Goal: Check status: Check status

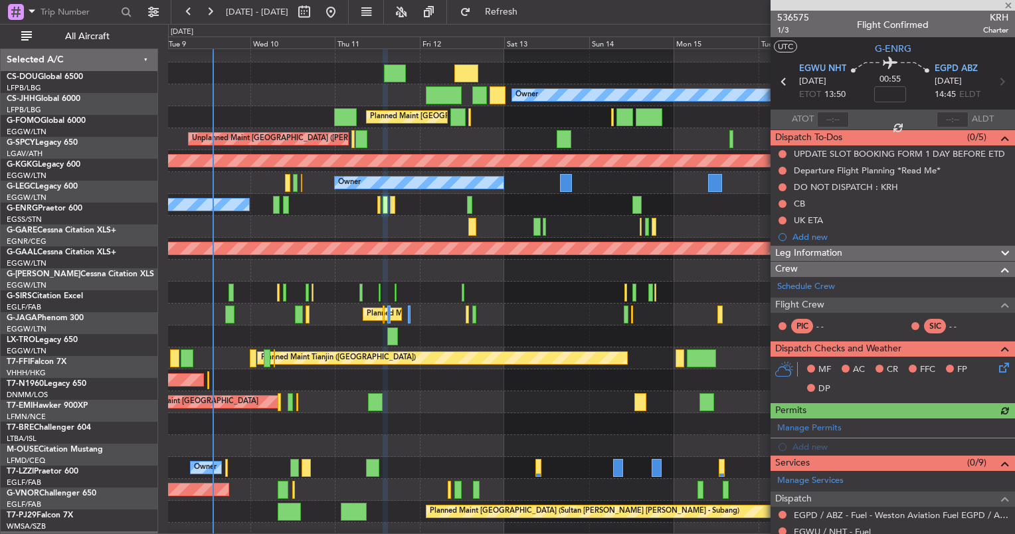
scroll to position [8, 0]
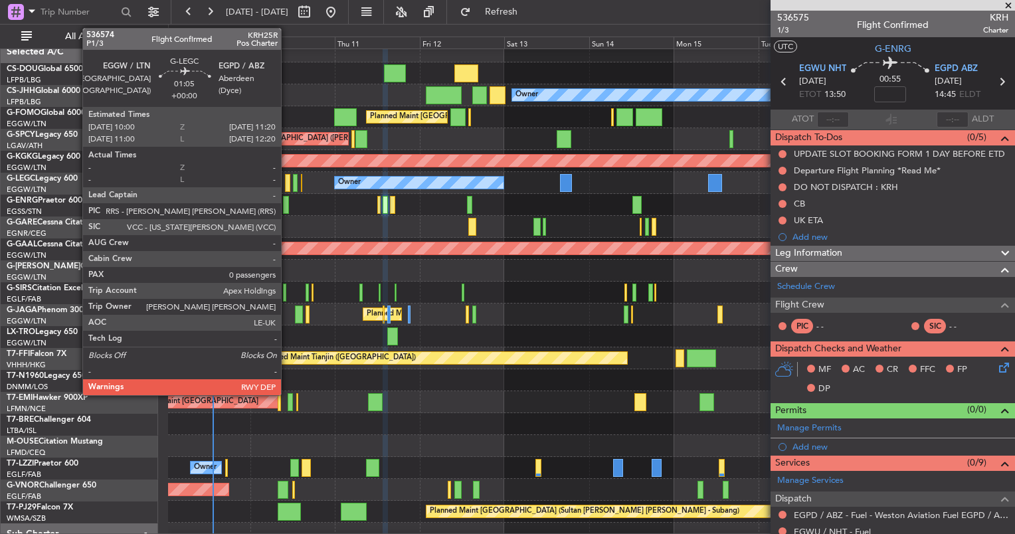
click at [287, 181] on div at bounding box center [287, 183] width 5 height 18
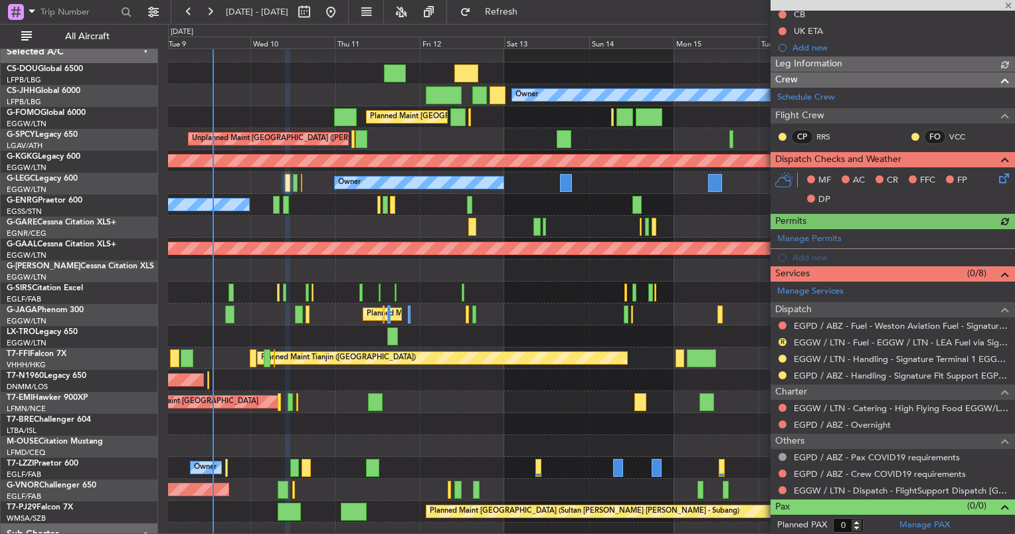
scroll to position [155, 0]
click at [783, 372] on button at bounding box center [782, 376] width 8 height 8
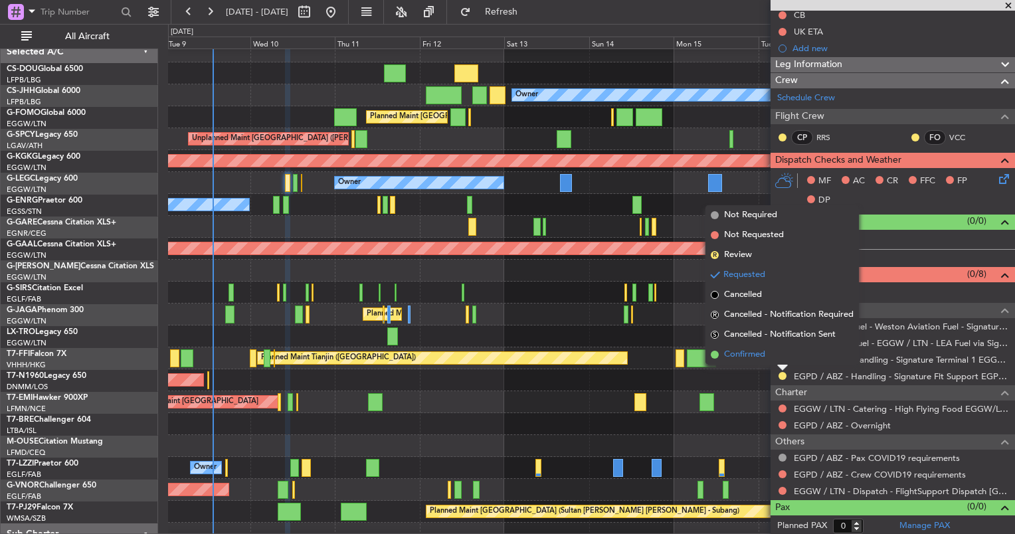
click at [743, 363] on li "Confirmed" at bounding box center [781, 355] width 153 height 20
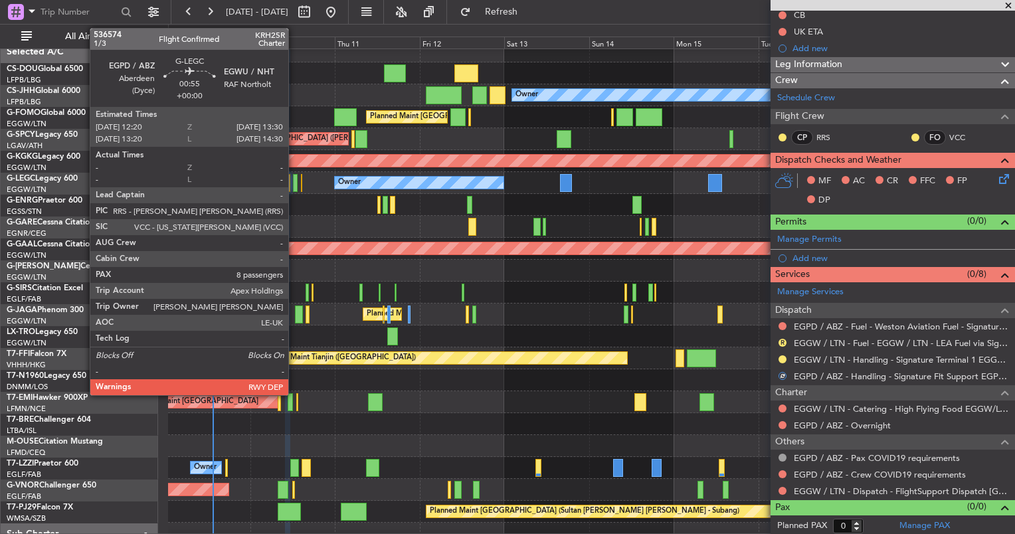
click at [297, 184] on div at bounding box center [295, 183] width 5 height 18
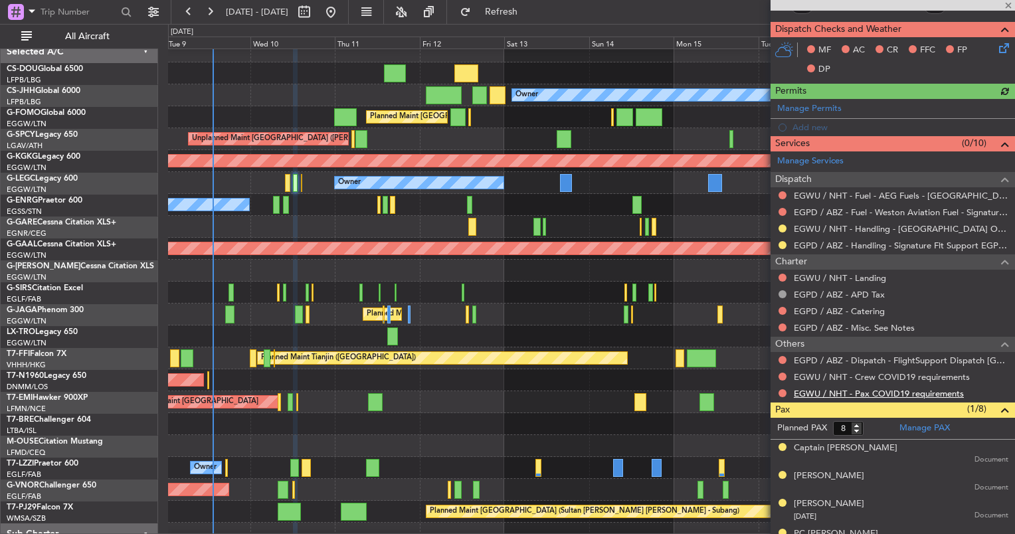
scroll to position [307, 0]
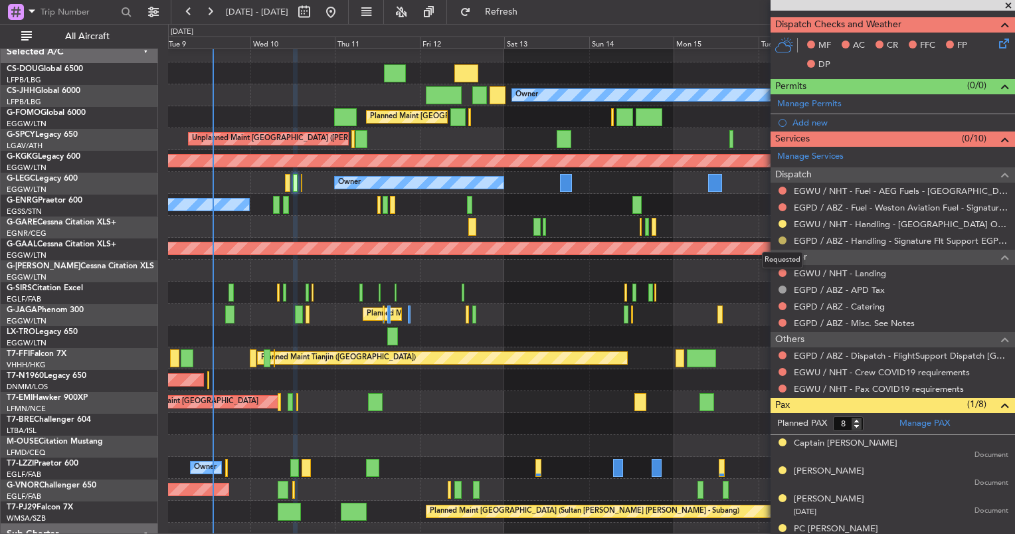
click at [782, 237] on button at bounding box center [782, 240] width 8 height 8
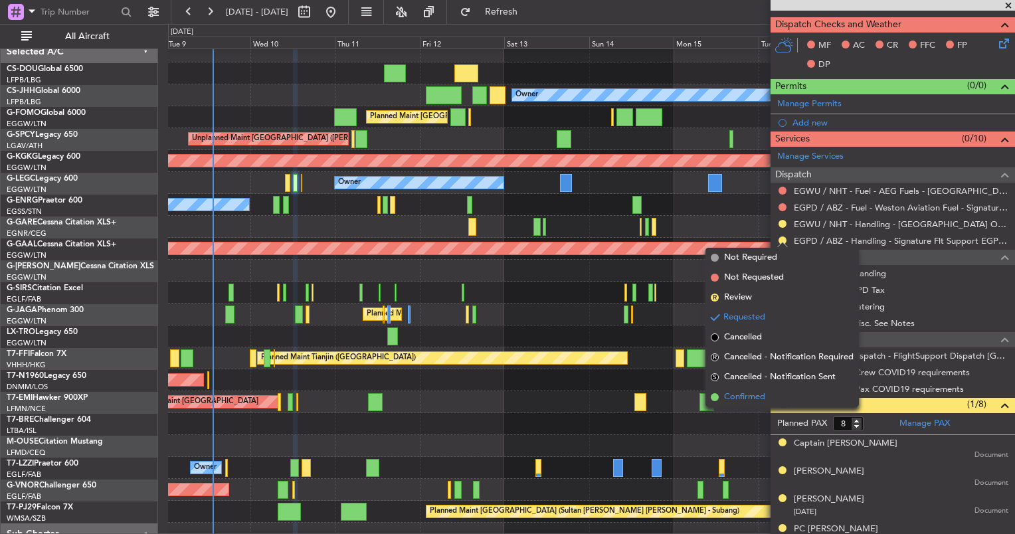
click at [740, 399] on span "Confirmed" at bounding box center [744, 396] width 41 height 13
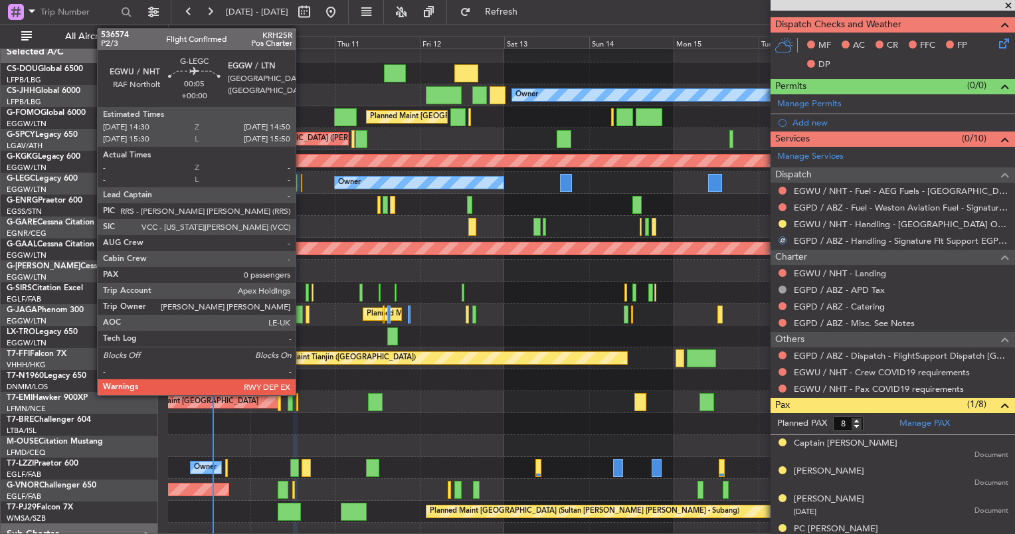
click at [301, 186] on div at bounding box center [301, 183] width 1 height 18
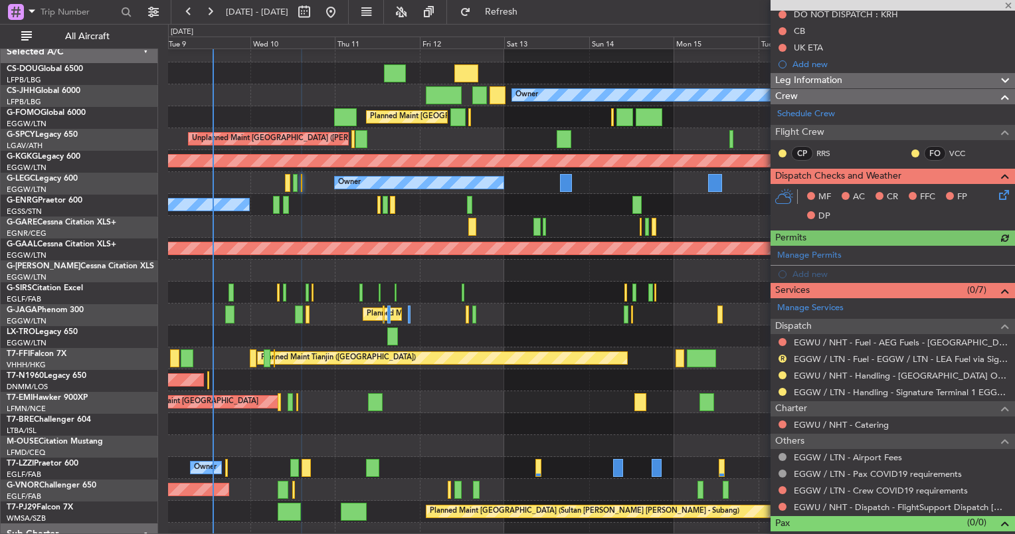
scroll to position [189, 0]
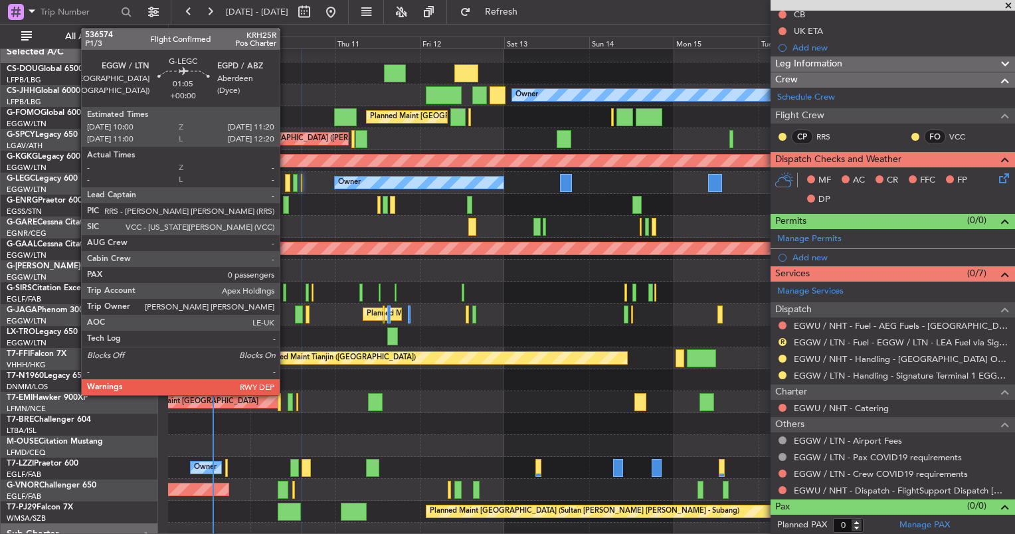
click at [285, 179] on div at bounding box center [287, 183] width 5 height 18
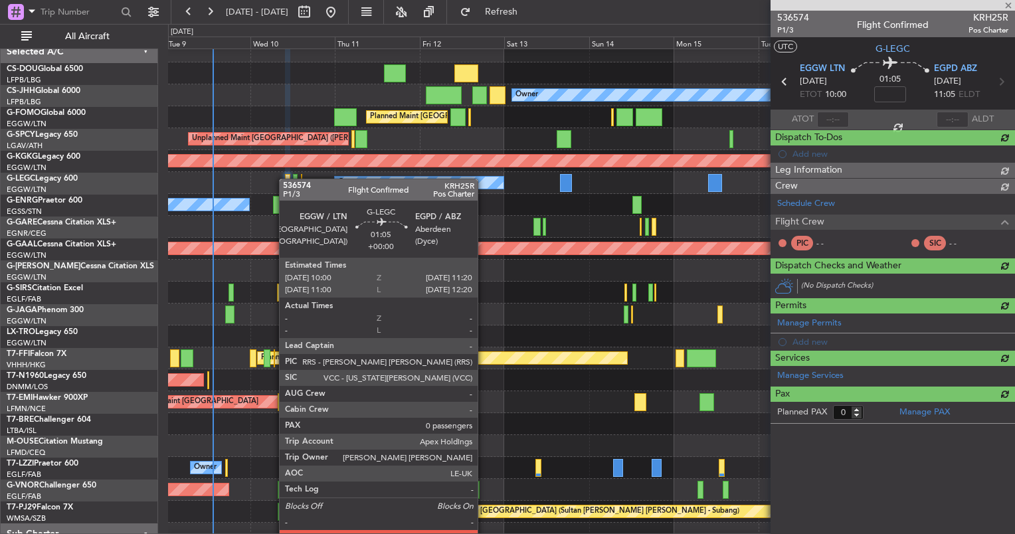
scroll to position [0, 0]
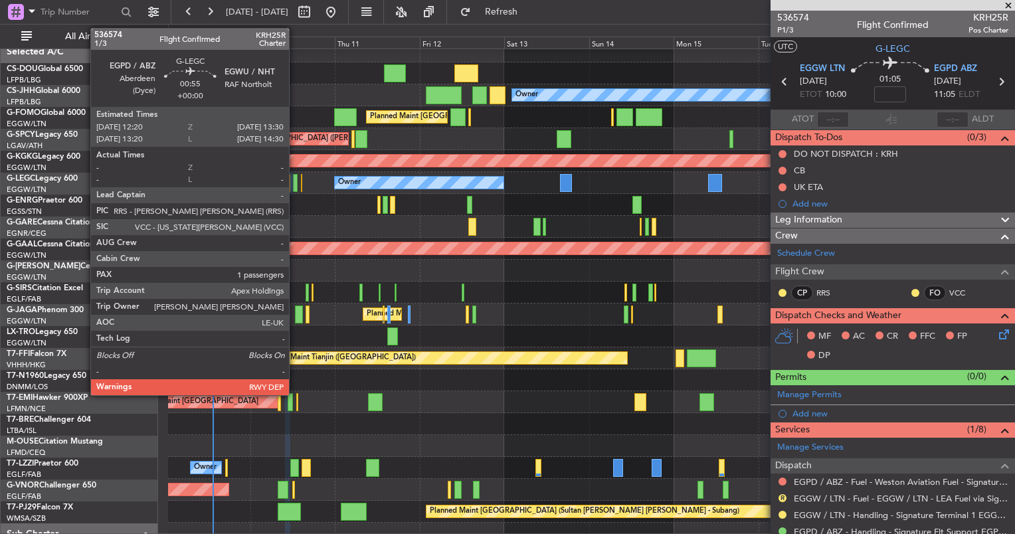
click at [295, 183] on div at bounding box center [295, 183] width 5 height 18
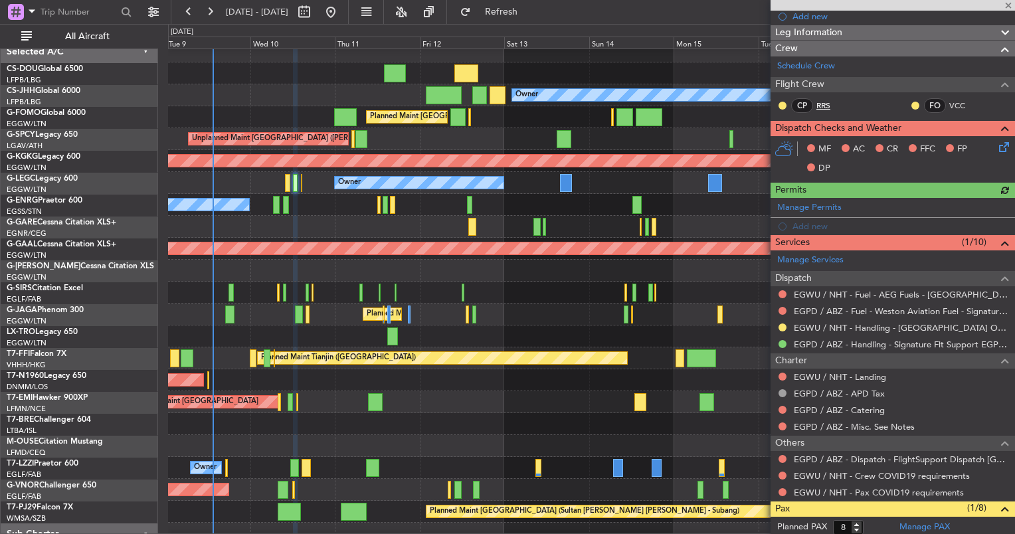
scroll to position [204, 0]
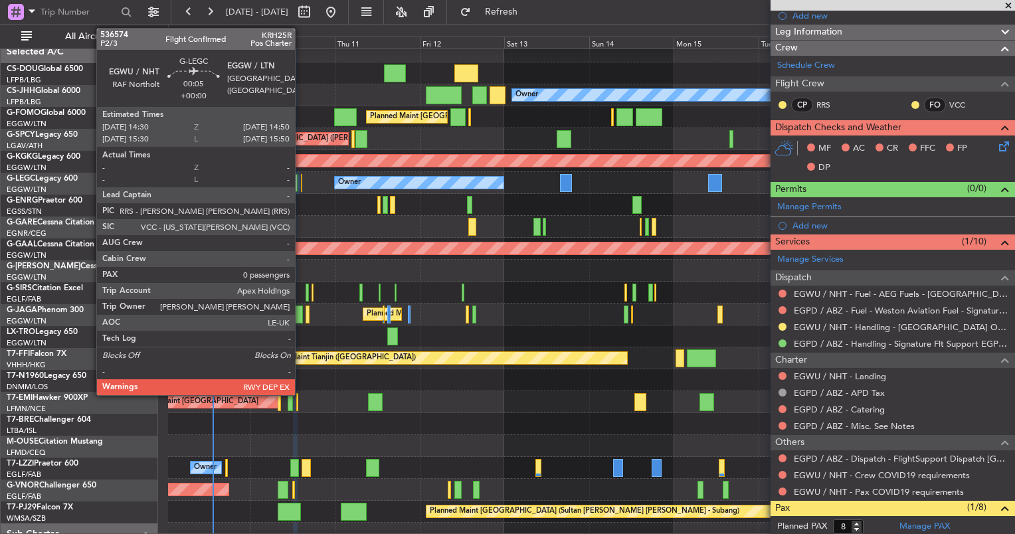
click at [301, 183] on div at bounding box center [301, 183] width 1 height 18
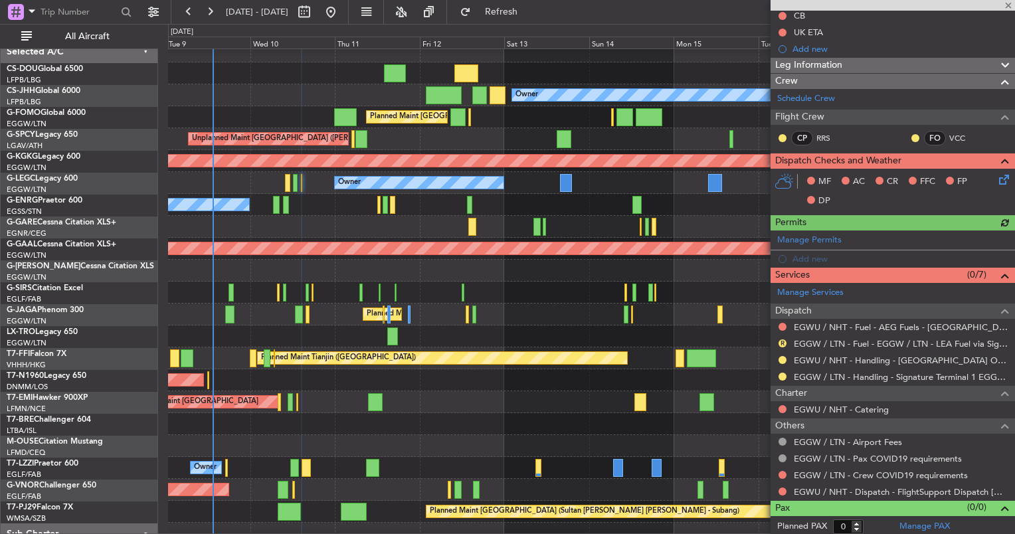
scroll to position [189, 0]
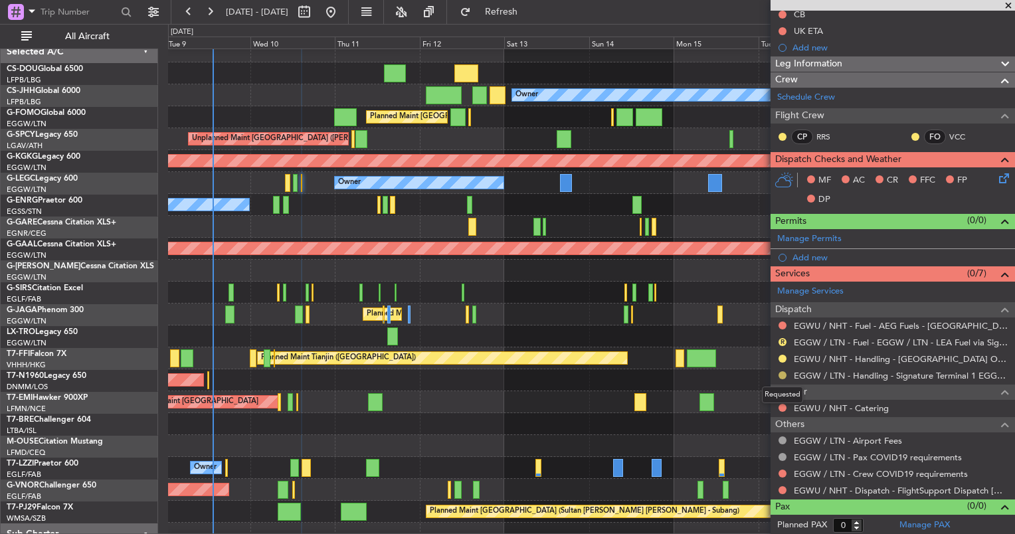
click at [781, 372] on button at bounding box center [782, 375] width 8 height 8
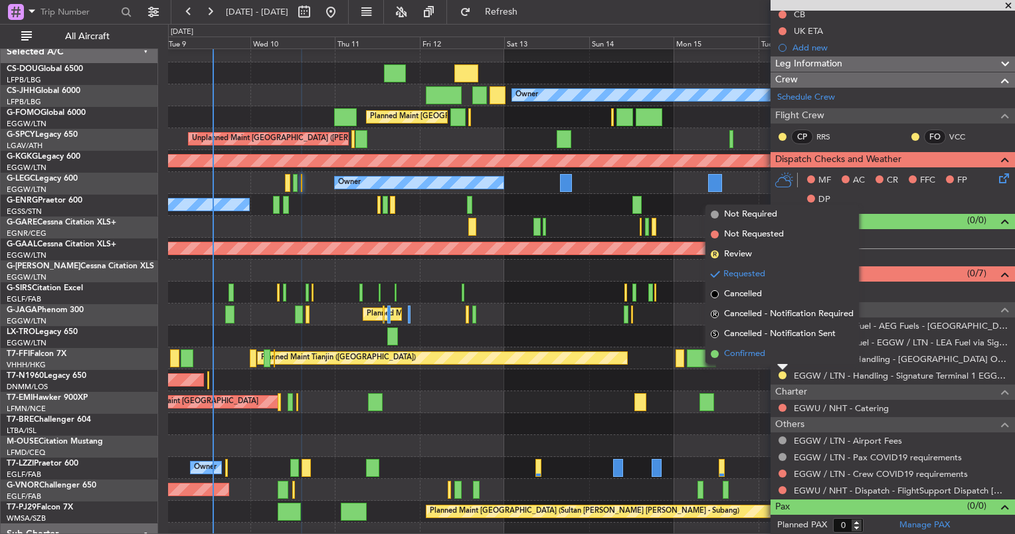
click at [750, 351] on span "Confirmed" at bounding box center [744, 353] width 41 height 13
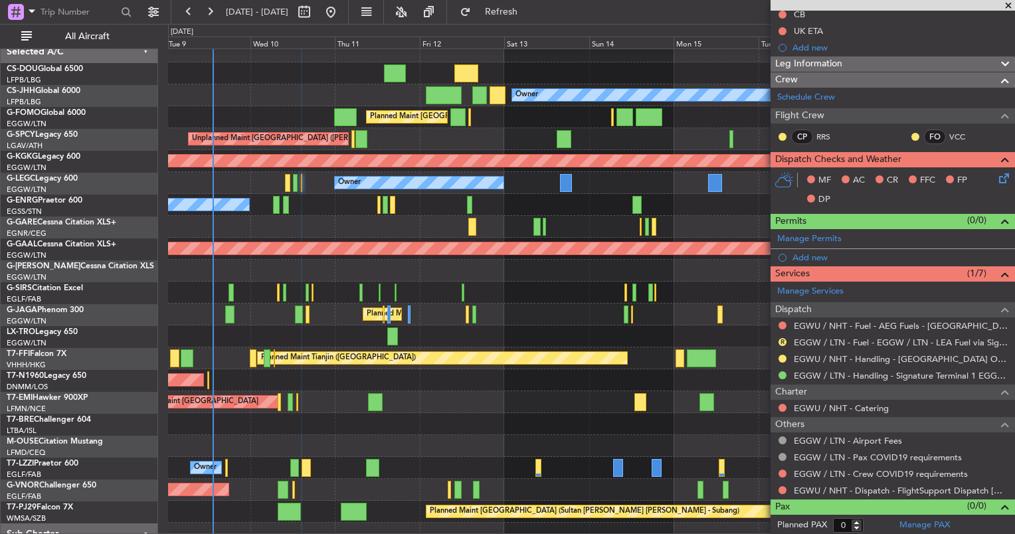
click at [297, 186] on div "Owner" at bounding box center [591, 183] width 846 height 22
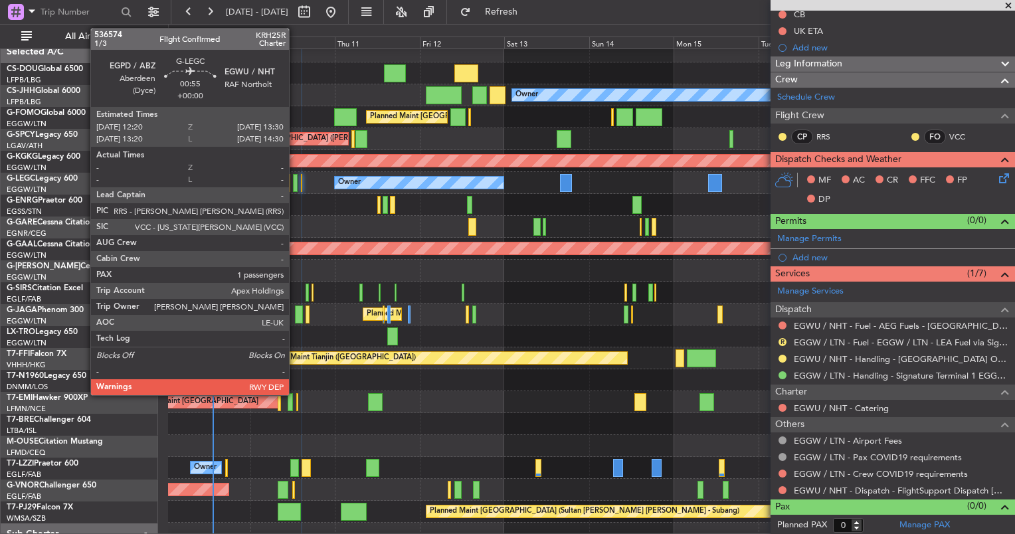
click at [295, 184] on div at bounding box center [295, 183] width 5 height 18
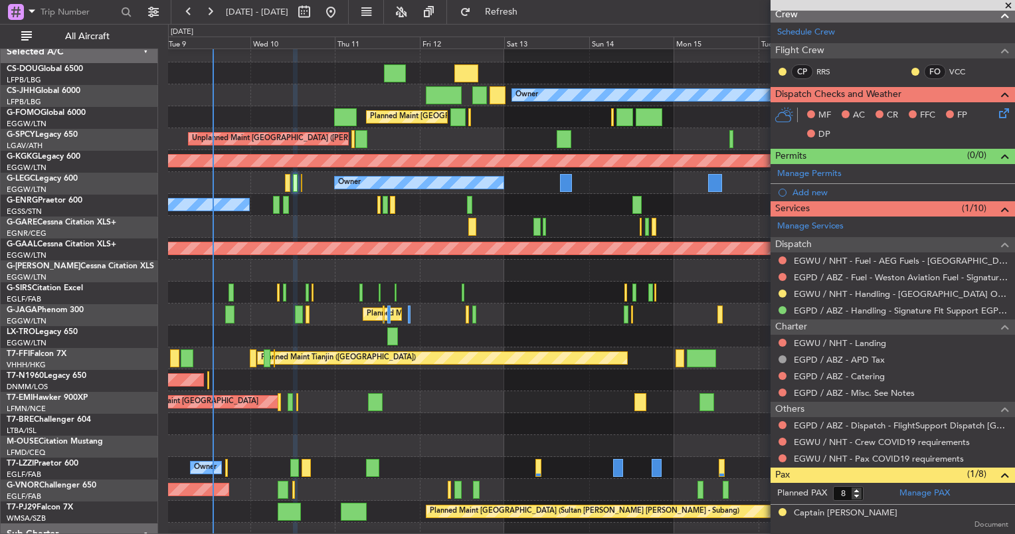
scroll to position [0, 0]
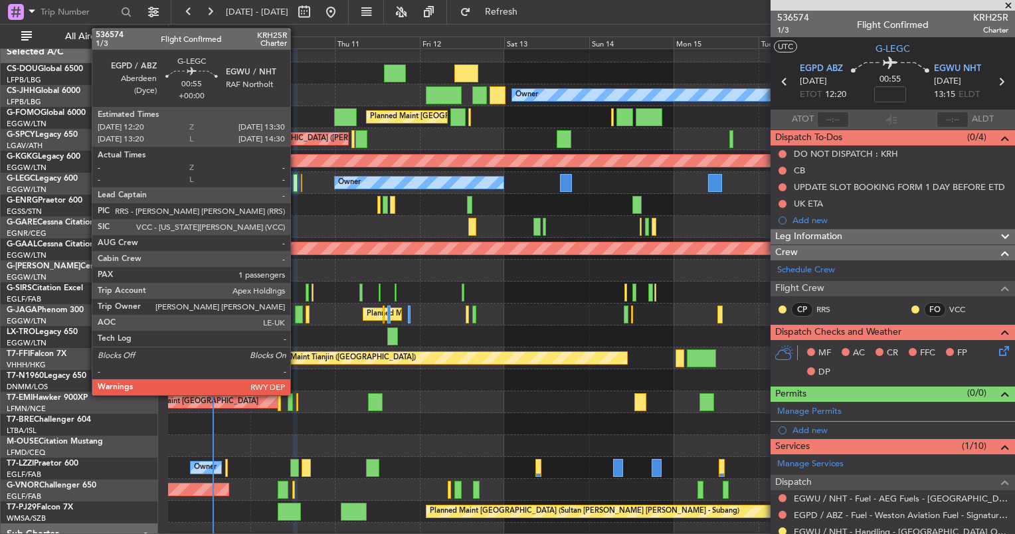
click at [296, 181] on div at bounding box center [295, 183] width 5 height 18
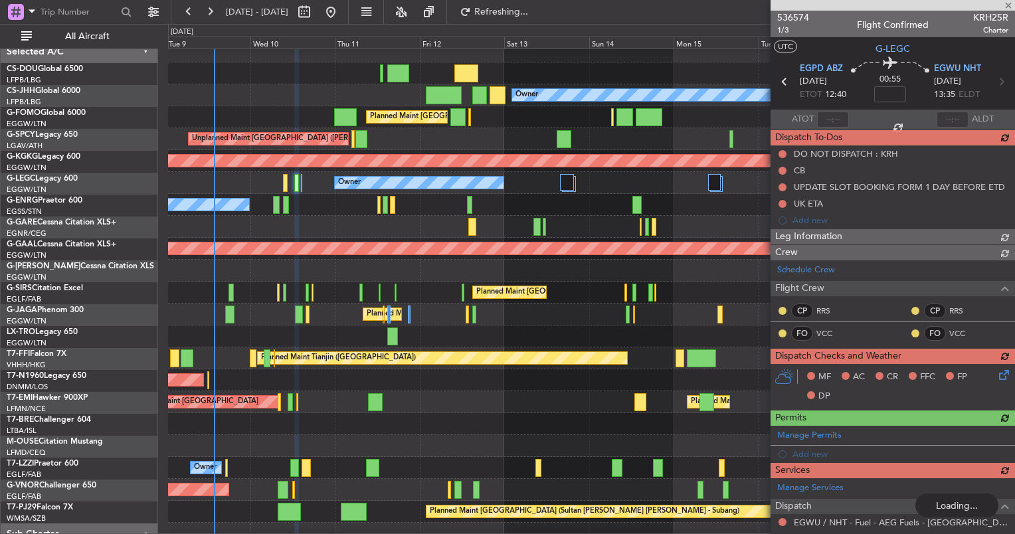
click at [377, 216] on div "Planned Maint [GEOGRAPHIC_DATA] ([GEOGRAPHIC_DATA]) No Crew" at bounding box center [591, 205] width 846 height 22
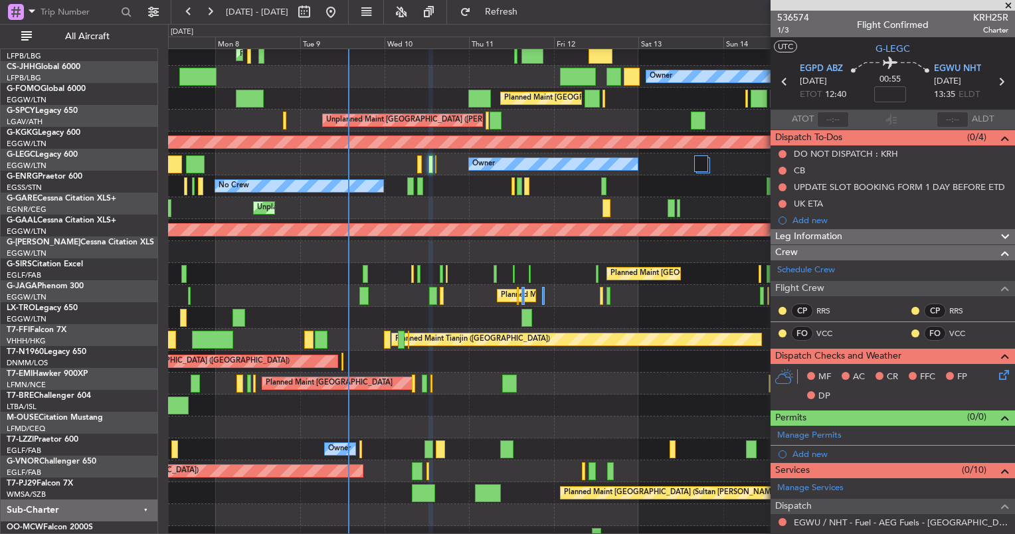
scroll to position [16, 0]
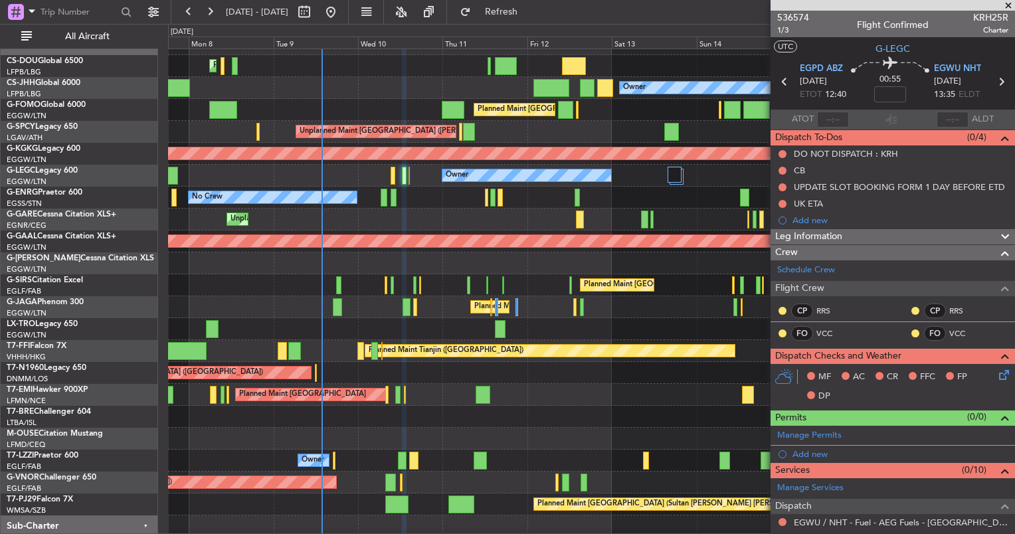
click at [336, 210] on div "Unplanned Maint [PERSON_NAME]" at bounding box center [591, 219] width 846 height 22
click at [524, 5] on button "Refresh" at bounding box center [493, 11] width 80 height 21
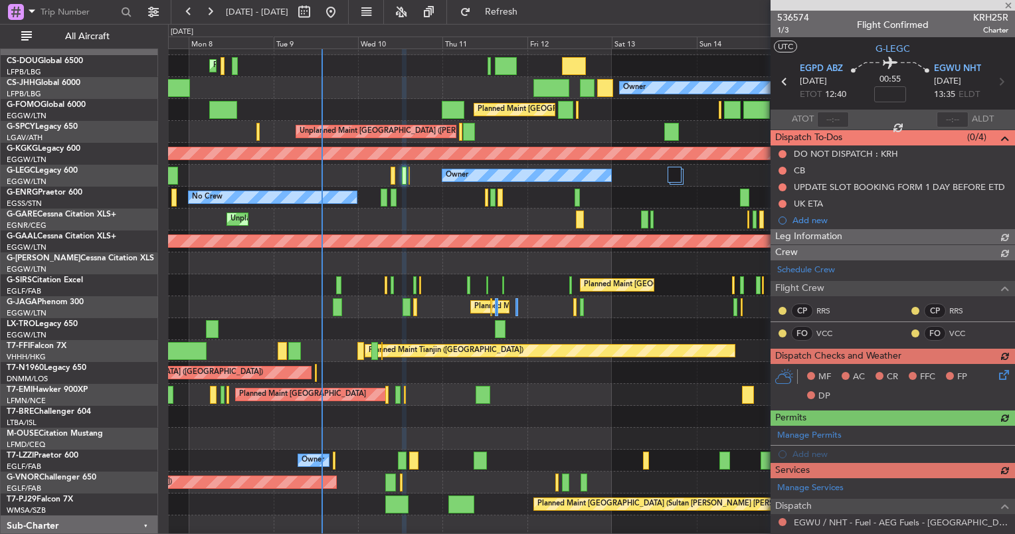
scroll to position [457, 0]
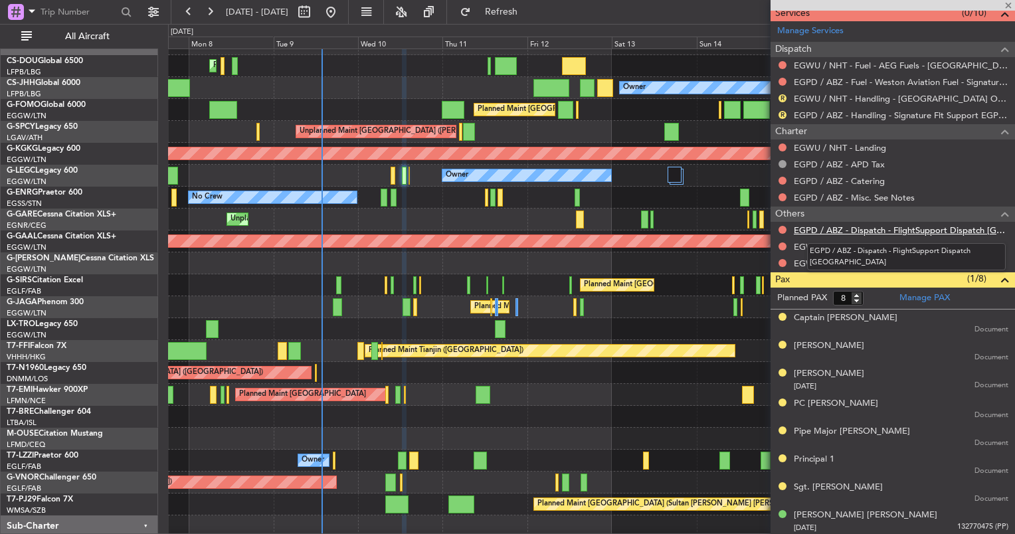
click at [826, 230] on link "EGPD / ABZ - Dispatch - FlightSupport Dispatch [GEOGRAPHIC_DATA]" at bounding box center [900, 229] width 214 height 11
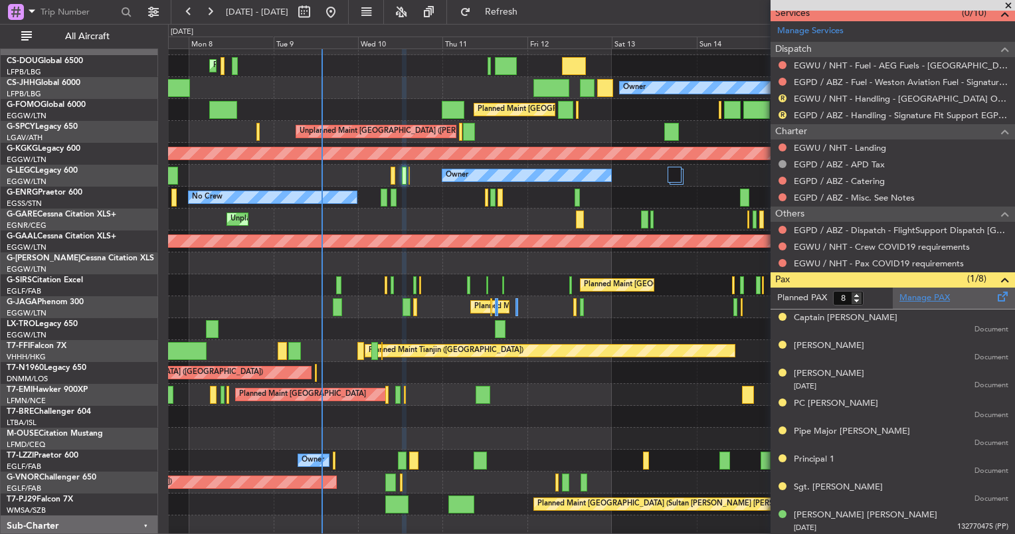
click at [908, 297] on link "Manage PAX" at bounding box center [924, 297] width 50 height 13
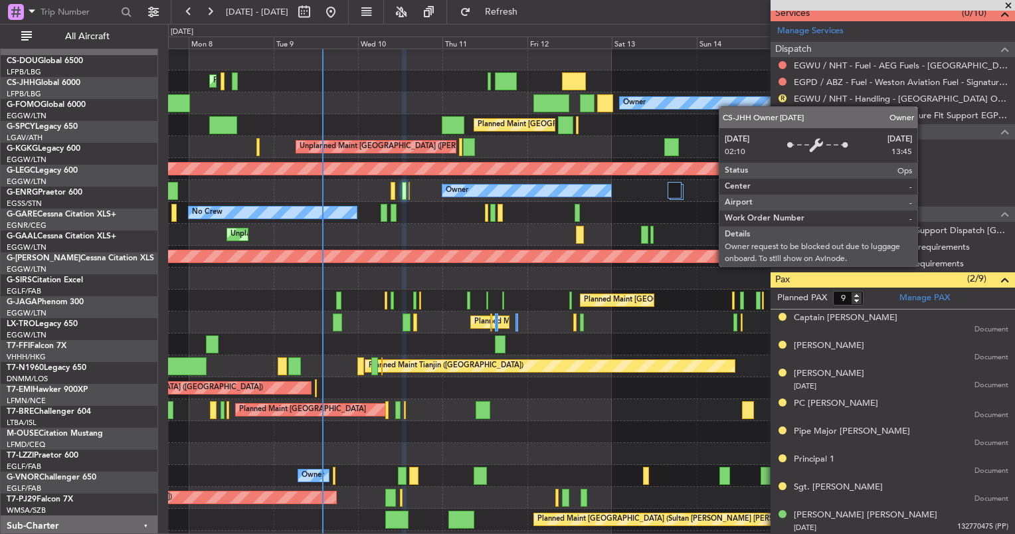
scroll to position [0, 0]
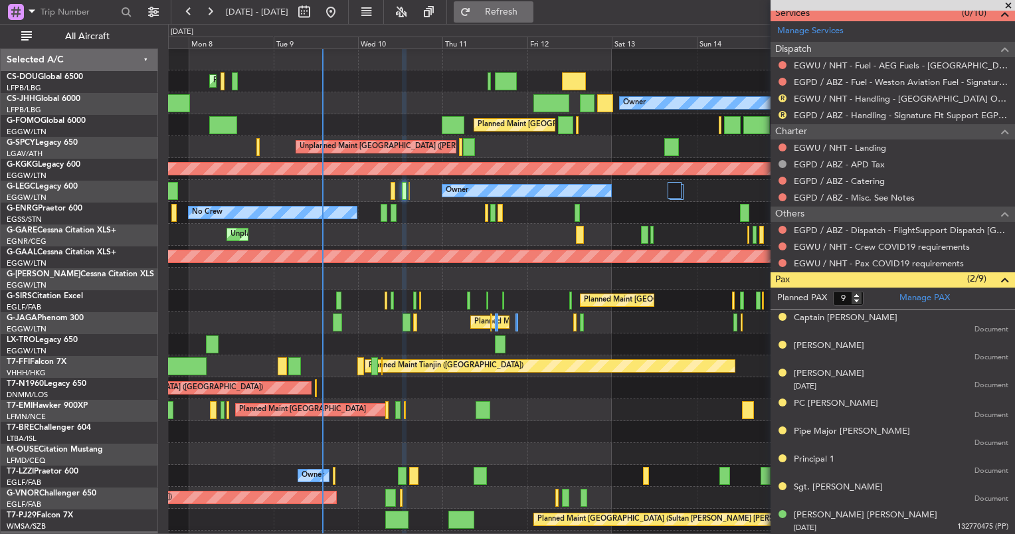
click at [529, 13] on span "Refresh" at bounding box center [501, 11] width 56 height 9
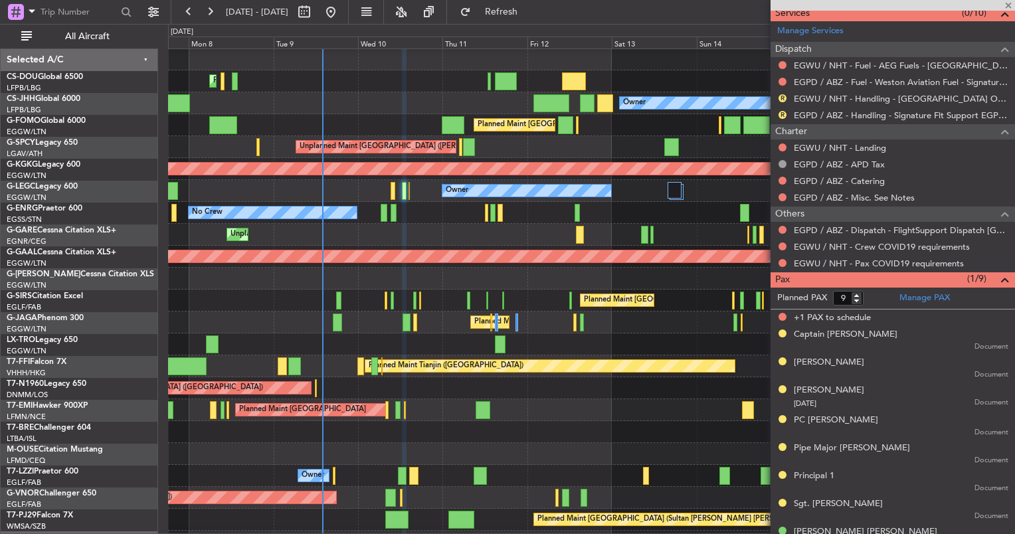
scroll to position [479, 0]
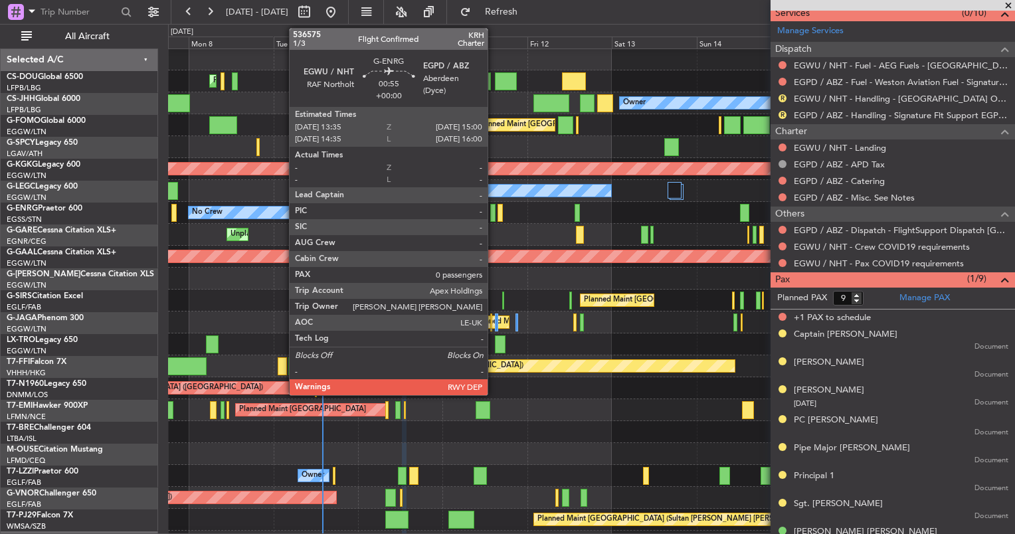
click at [493, 215] on div at bounding box center [492, 213] width 5 height 18
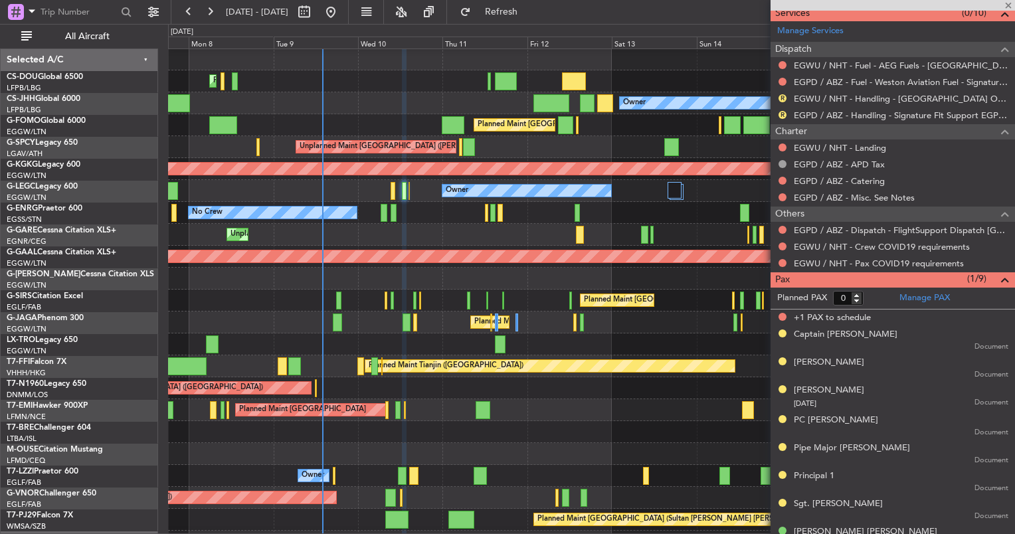
scroll to position [0, 0]
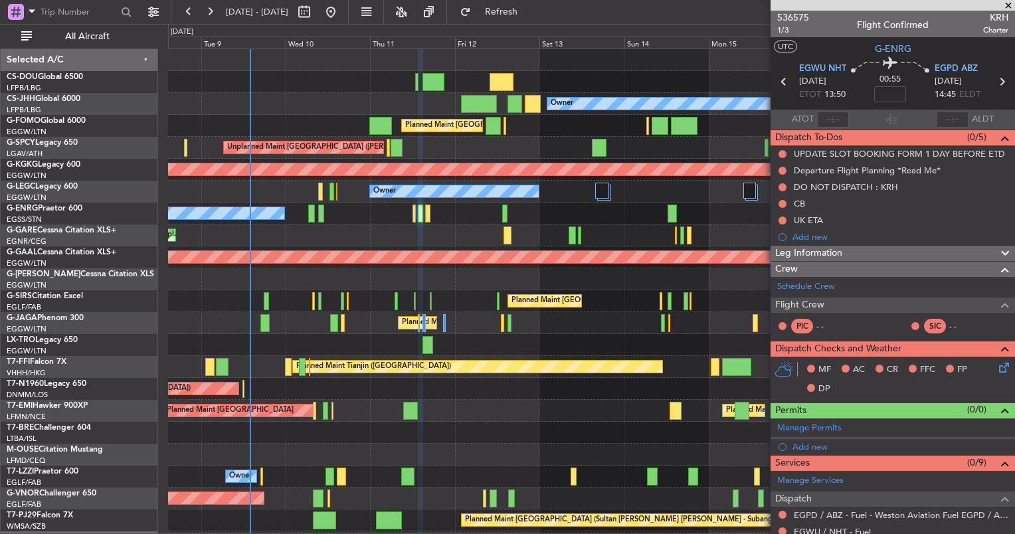
click at [223, 181] on div "Owner" at bounding box center [591, 192] width 846 height 22
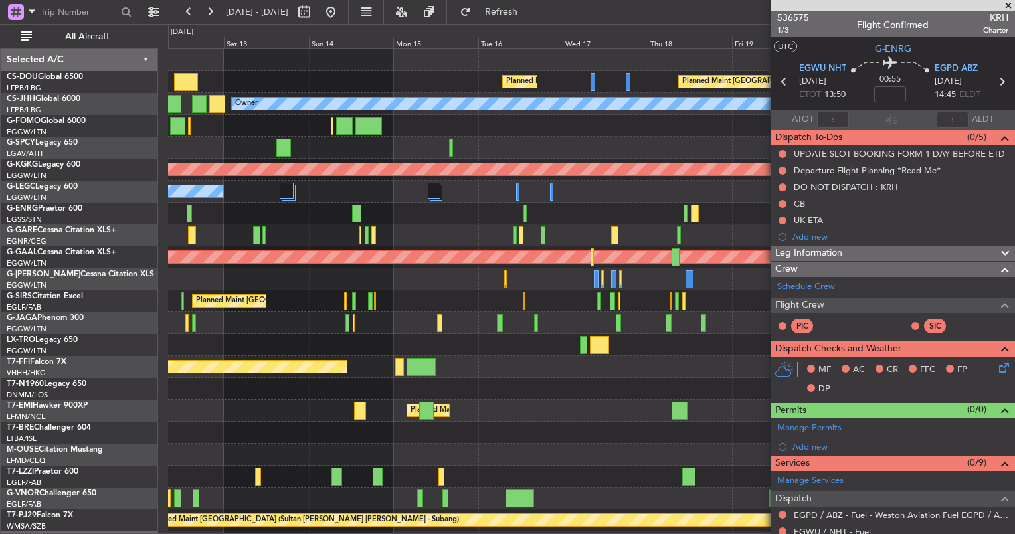
click at [751, 305] on div "Planned Maint [GEOGRAPHIC_DATA] ([GEOGRAPHIC_DATA]) Planned Maint [GEOGRAPHIC_D…" at bounding box center [591, 312] width 846 height 526
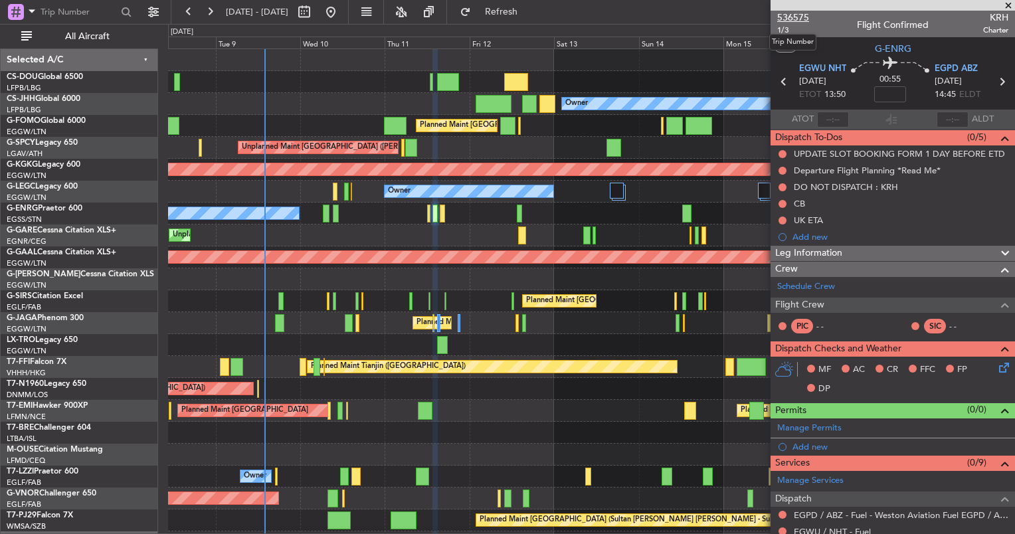
click at [791, 16] on span "536575" at bounding box center [793, 18] width 32 height 14
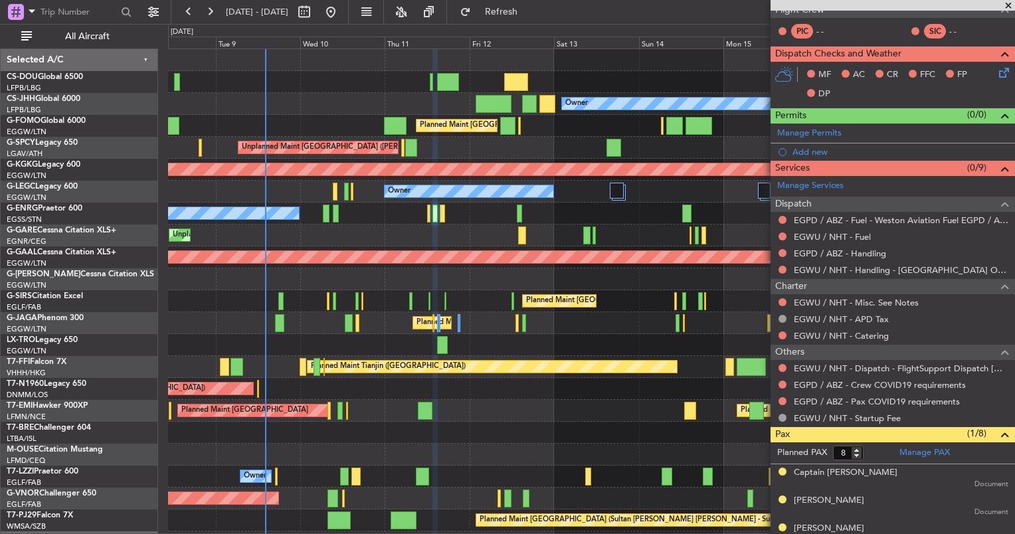
scroll to position [295, 0]
click at [825, 255] on link "EGPD / ABZ - Handling" at bounding box center [839, 253] width 92 height 11
click at [513, 16] on button "Refresh" at bounding box center [493, 11] width 80 height 21
click at [807, 236] on link "EGWU / NHT - Fuel" at bounding box center [831, 236] width 77 height 11
click at [529, 12] on span "Refresh" at bounding box center [501, 11] width 56 height 9
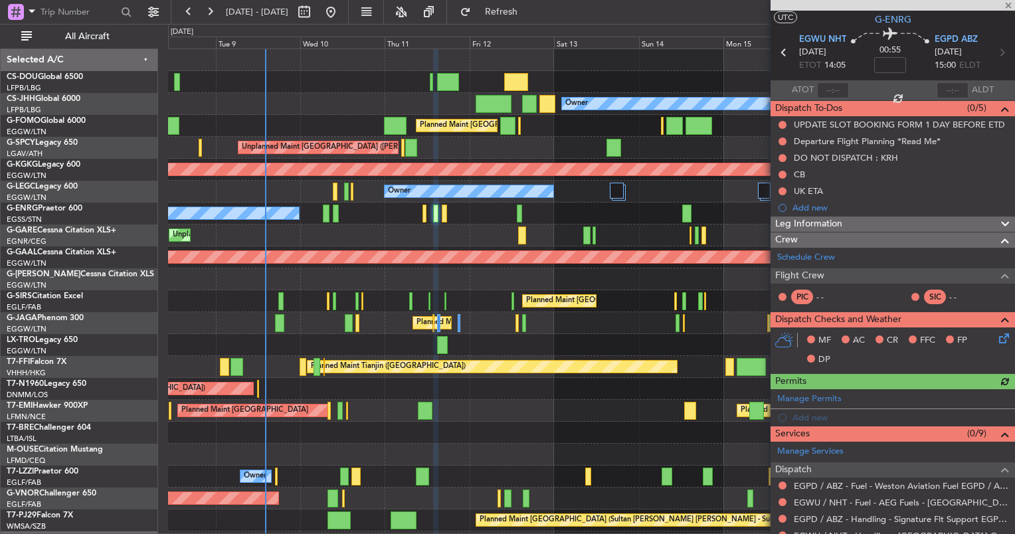
scroll to position [0, 0]
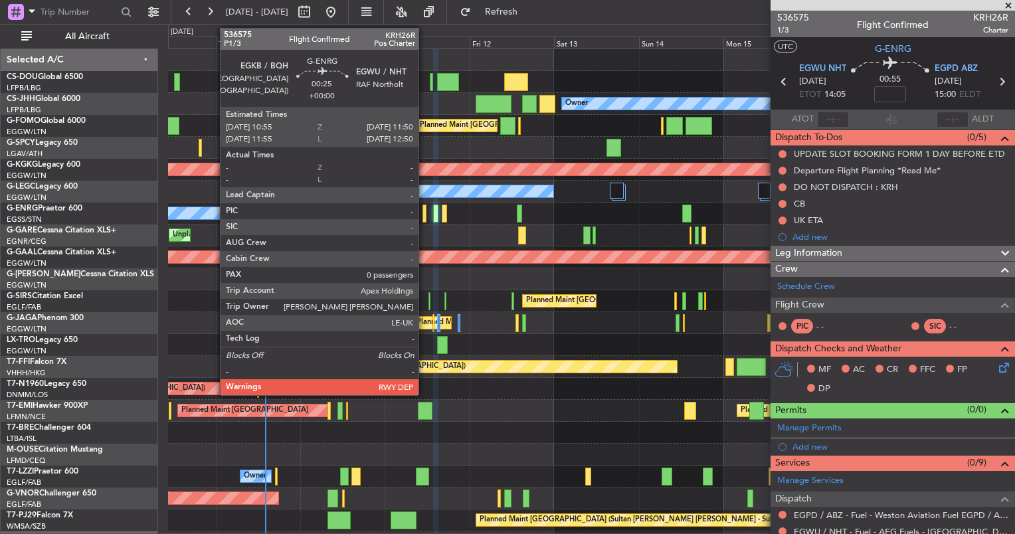
click at [425, 220] on div at bounding box center [423, 213] width 3 height 18
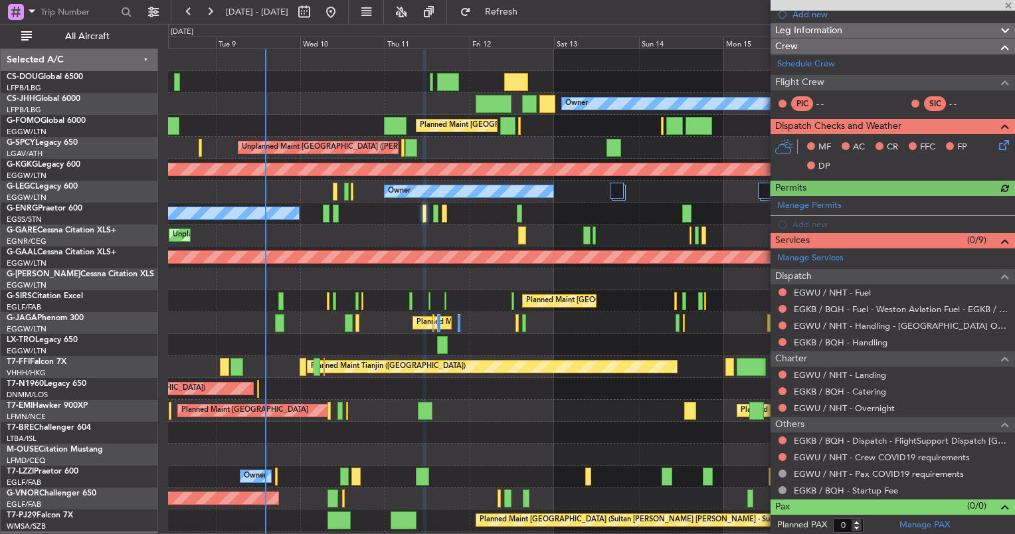
scroll to position [205, 0]
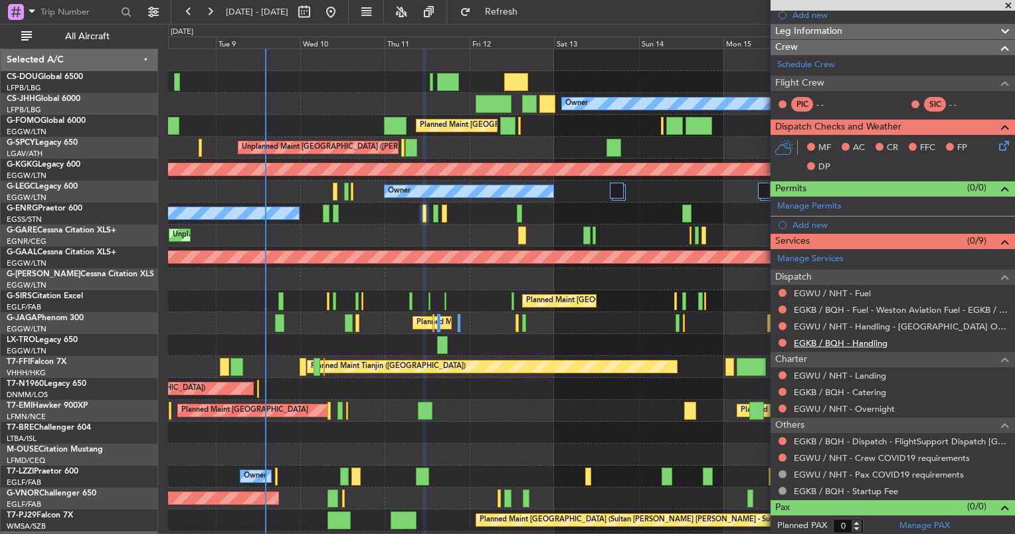
click at [825, 339] on link "EGKB / BQH - Handling" at bounding box center [840, 342] width 94 height 11
click at [816, 289] on link "EGWU / NHT - Fuel" at bounding box center [831, 292] width 77 height 11
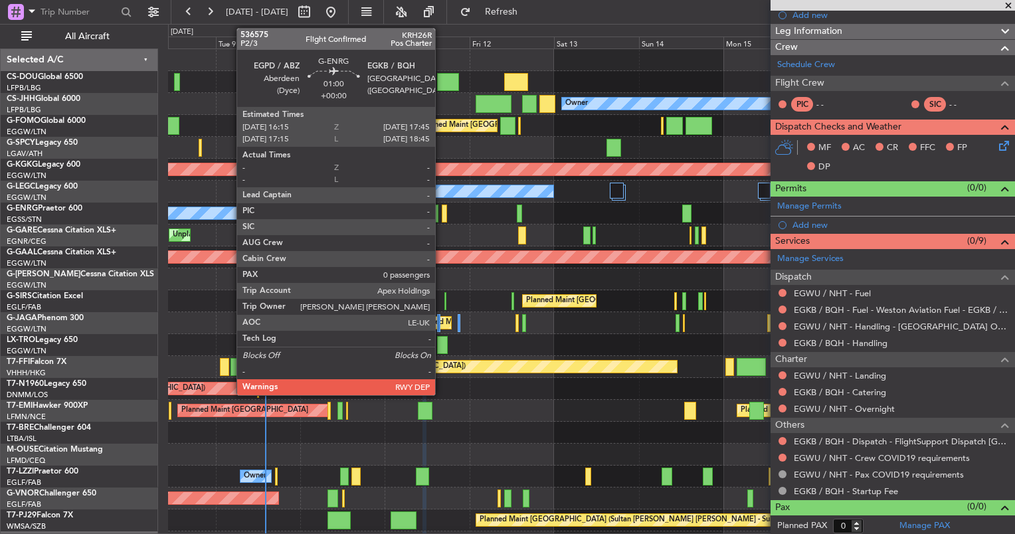
click at [442, 210] on div at bounding box center [444, 213] width 5 height 18
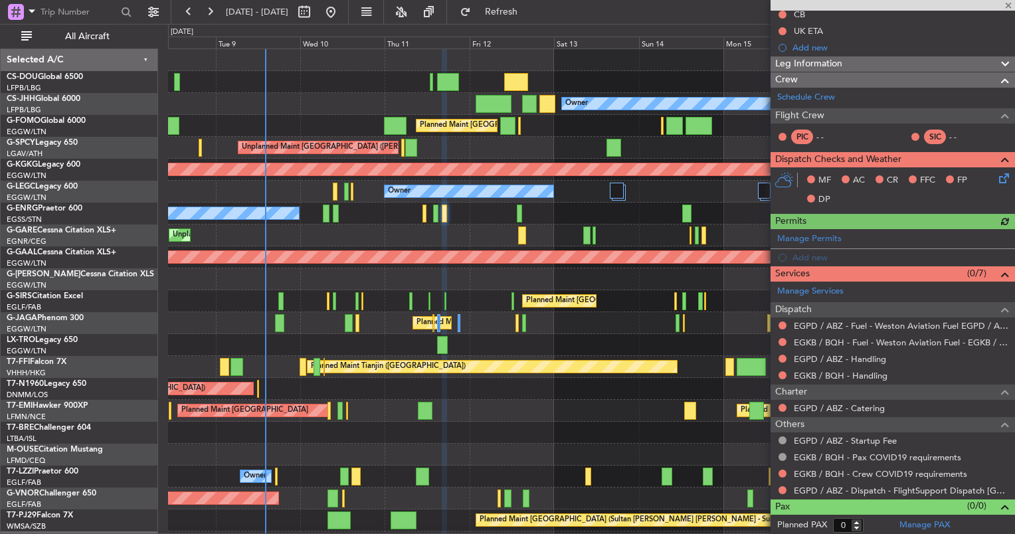
scroll to position [155, 0]
click at [837, 376] on mat-tooltip-component "EGPD / ABZ - Handling" at bounding box center [840, 380] width 102 height 35
click at [818, 377] on mat-tooltip-component "EGPD / ABZ - Handling" at bounding box center [840, 380] width 102 height 35
click at [813, 376] on link "EGKB / BQH - Handling" at bounding box center [840, 375] width 94 height 11
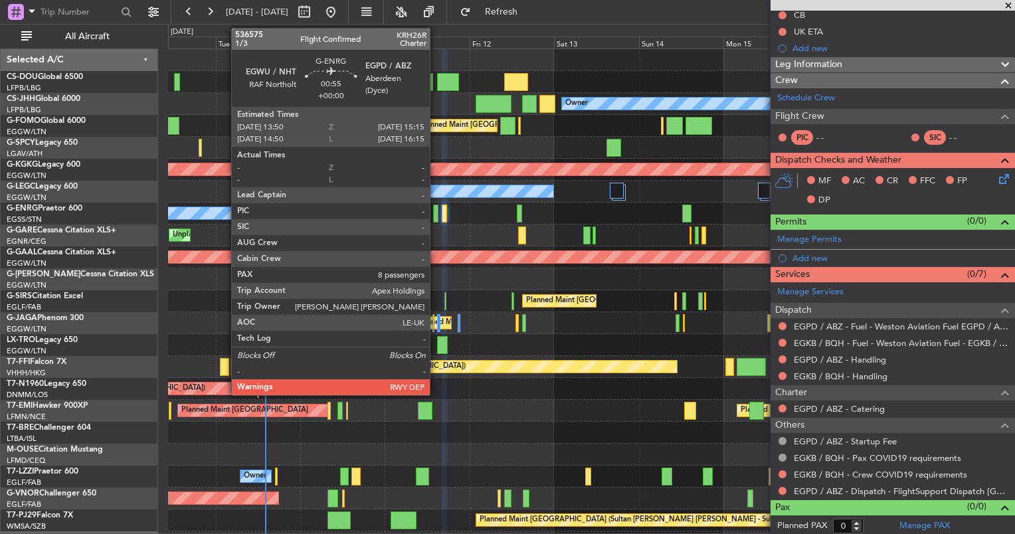
click at [436, 210] on div at bounding box center [435, 213] width 5 height 18
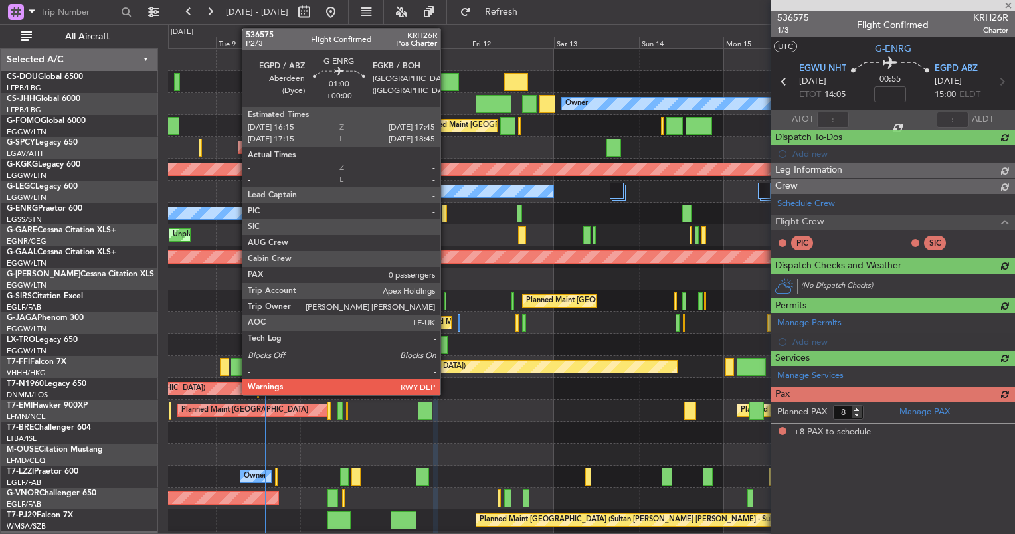
scroll to position [0, 0]
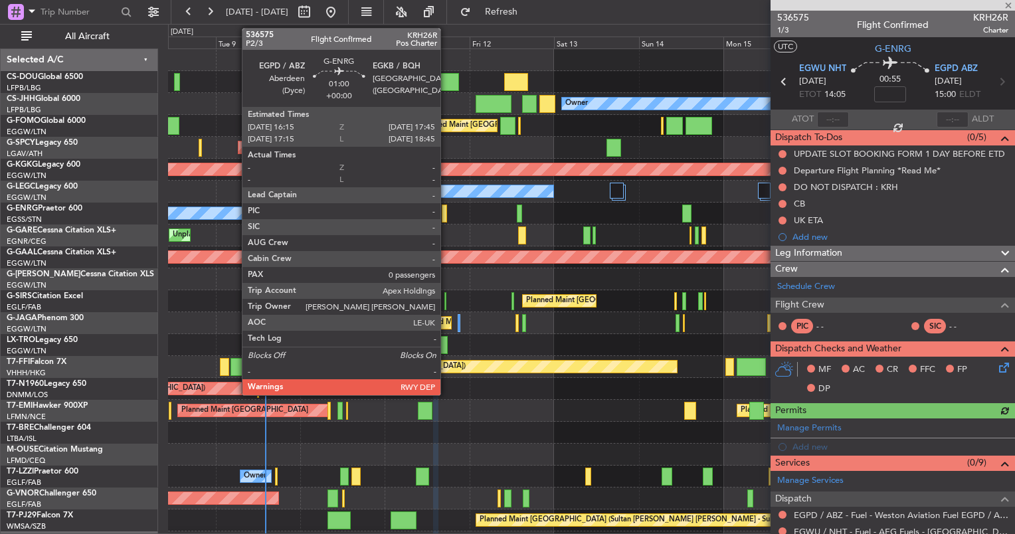
click at [446, 216] on div at bounding box center [444, 213] width 5 height 18
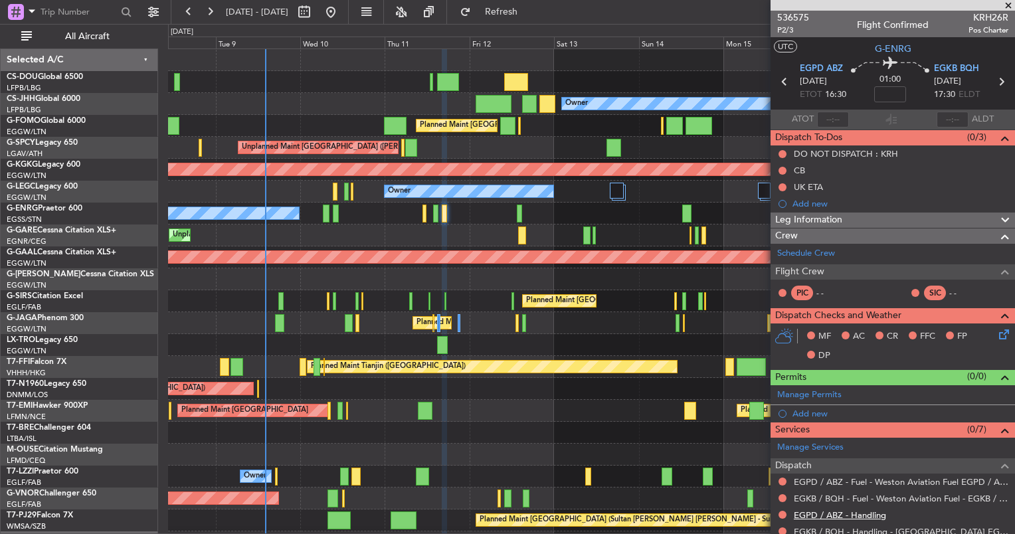
click at [807, 513] on link "EGPD / ABZ - Handling" at bounding box center [839, 514] width 92 height 11
click at [540, 29] on div "0 0 Mon 8 Tue 9 Wed 10 Thu 11 Fri 12 Sat 13 [DATE] Mon 15 Tue 16 Wed 17 Thu 18" at bounding box center [591, 37] width 845 height 24
click at [540, 23] on fb-refresh-button "Refresh" at bounding box center [493, 12] width 93 height 24
click at [529, 8] on span "Refresh" at bounding box center [501, 11] width 56 height 9
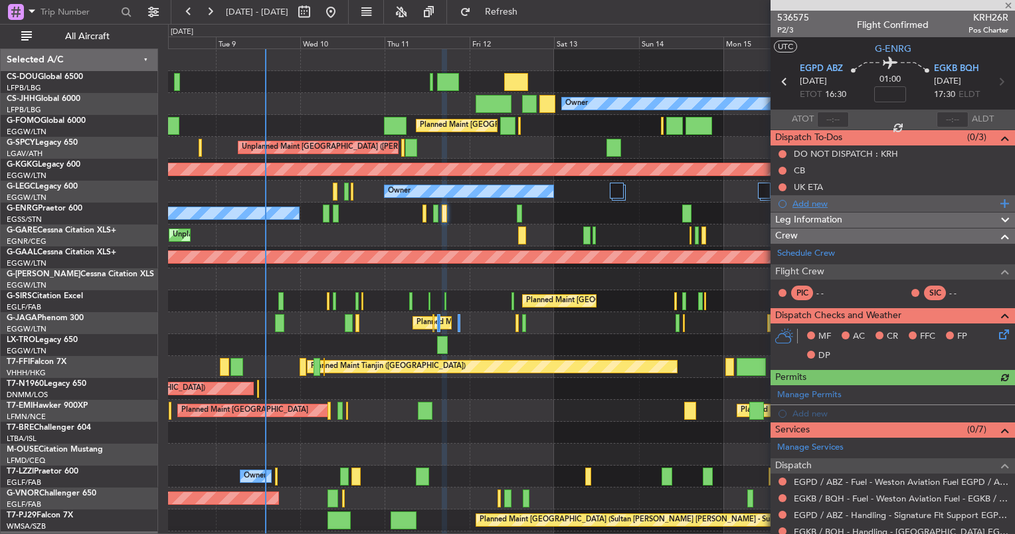
scroll to position [156, 0]
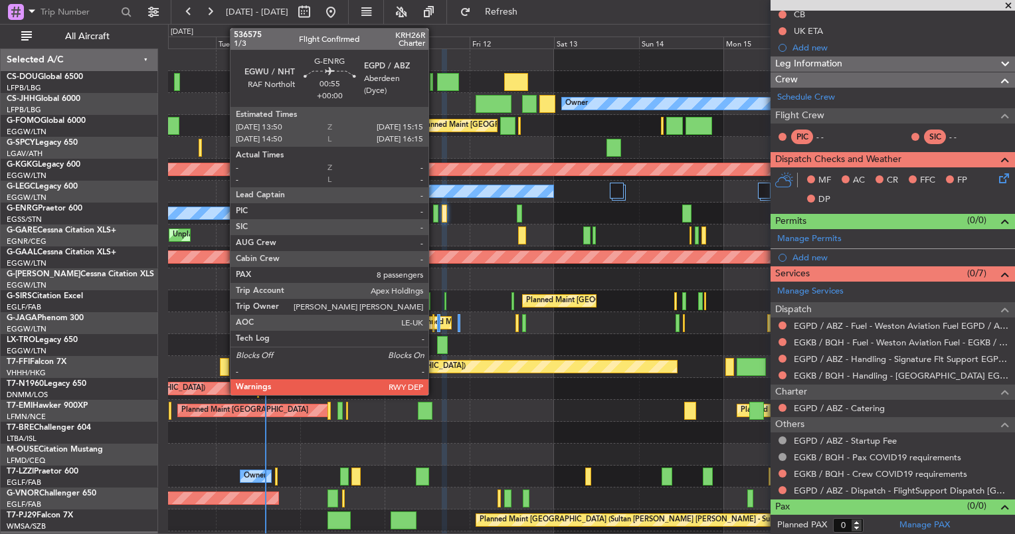
click at [433, 214] on div at bounding box center [435, 213] width 5 height 18
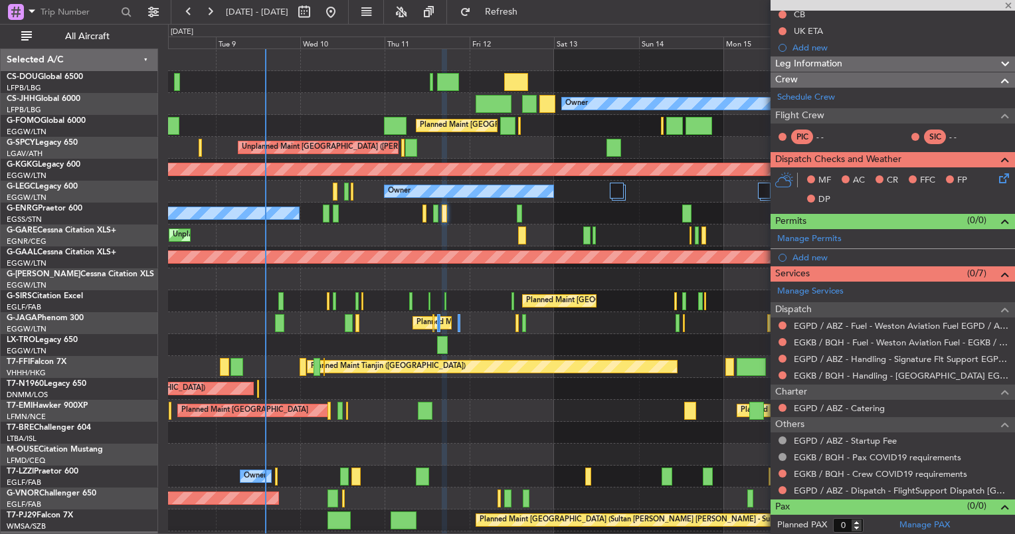
type input "8"
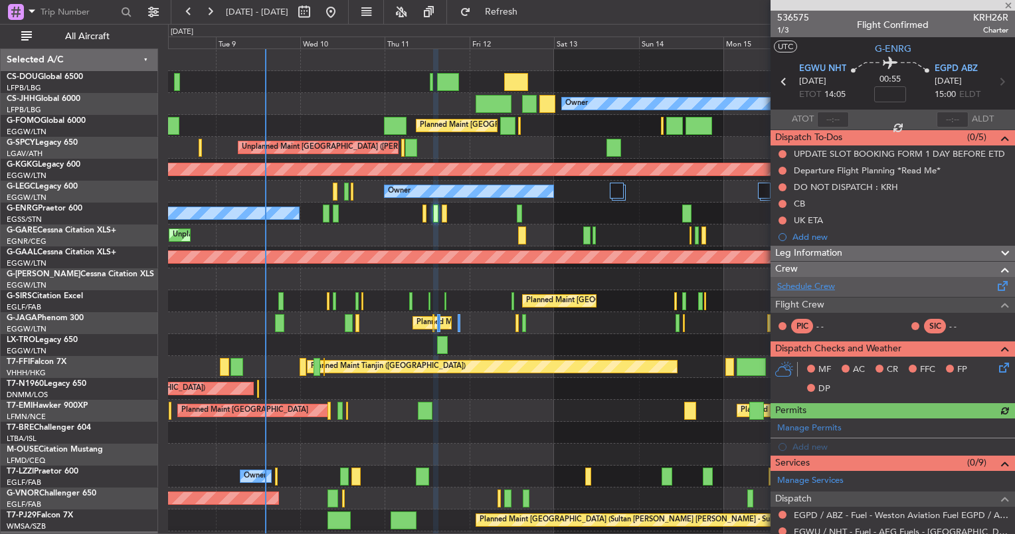
click at [820, 285] on link "Schedule Crew" at bounding box center [806, 286] width 58 height 13
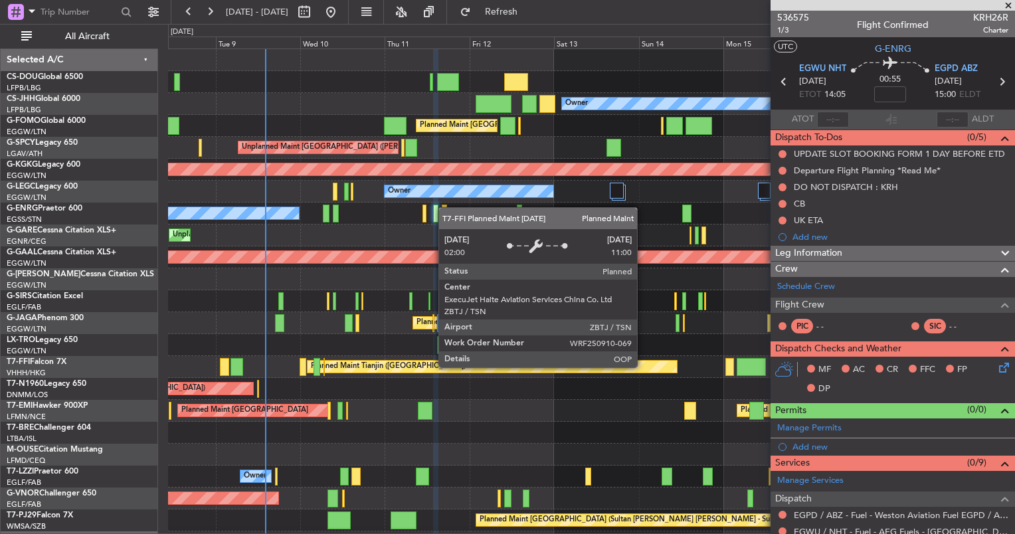
click at [451, 369] on div "Planned Maint Tianjin ([GEOGRAPHIC_DATA])" at bounding box center [491, 367] width 369 height 12
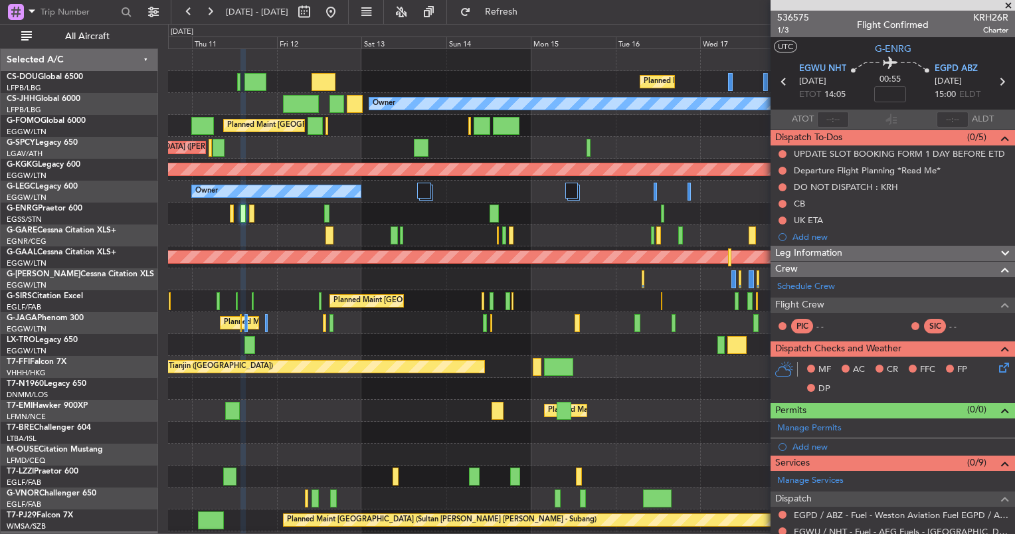
click at [532, 224] on div "Planned Maint [GEOGRAPHIC_DATA] ([GEOGRAPHIC_DATA]) Planned Maint [GEOGRAPHIC_D…" at bounding box center [591, 312] width 846 height 526
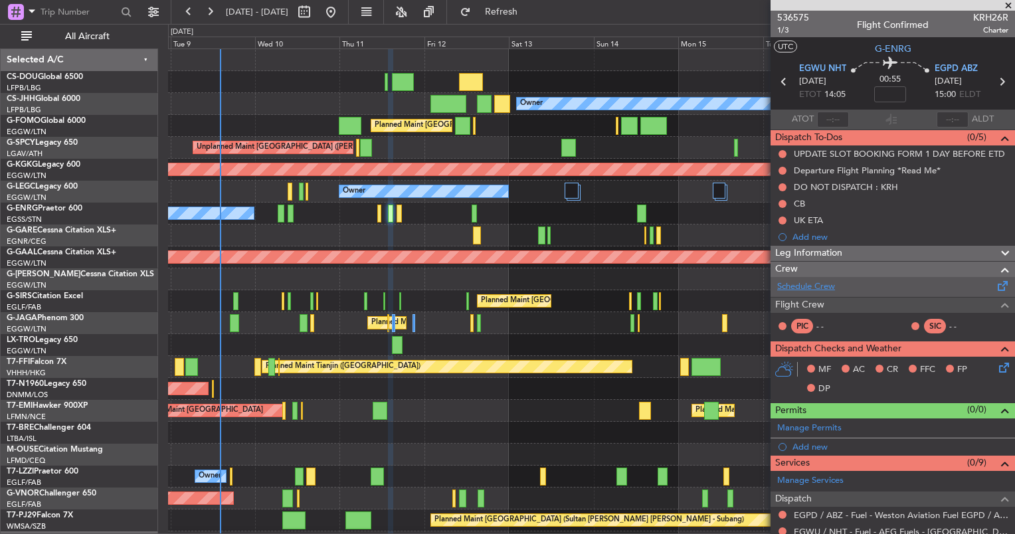
click at [812, 283] on link "Schedule Crew" at bounding box center [806, 286] width 58 height 13
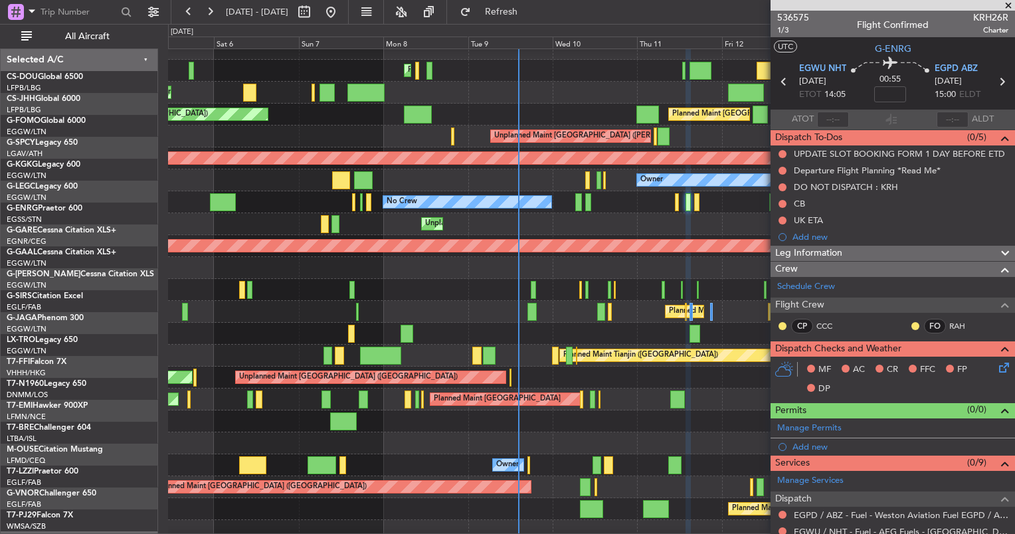
click at [522, 366] on div "Unplanned Maint [GEOGRAPHIC_DATA] ([GEOGRAPHIC_DATA]) Planned Maint [GEOGRAPHIC…" at bounding box center [591, 377] width 846 height 22
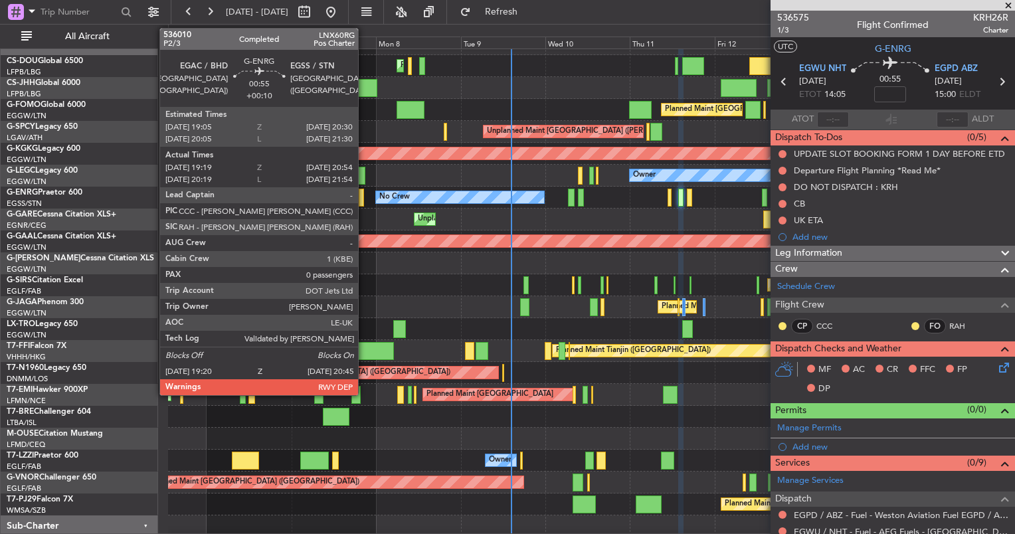
click at [364, 194] on div at bounding box center [361, 198] width 5 height 18
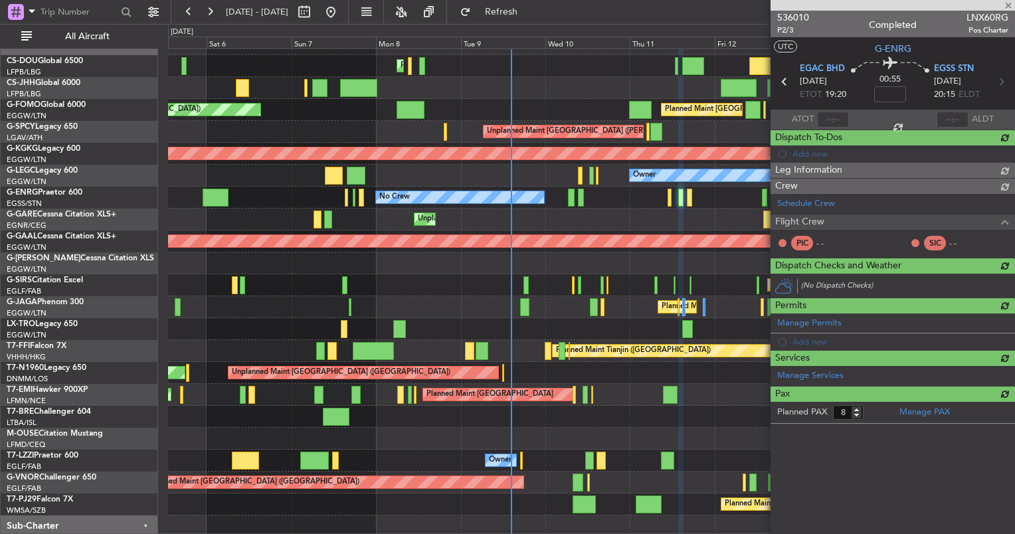
type input "+00:10"
type input "19:34"
type input "20:39"
type input "0"
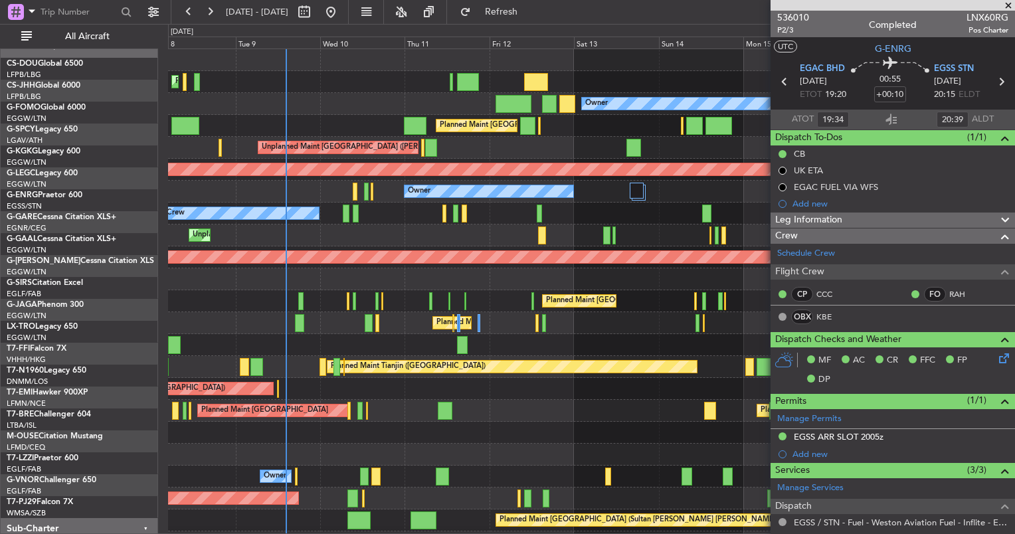
scroll to position [0, 0]
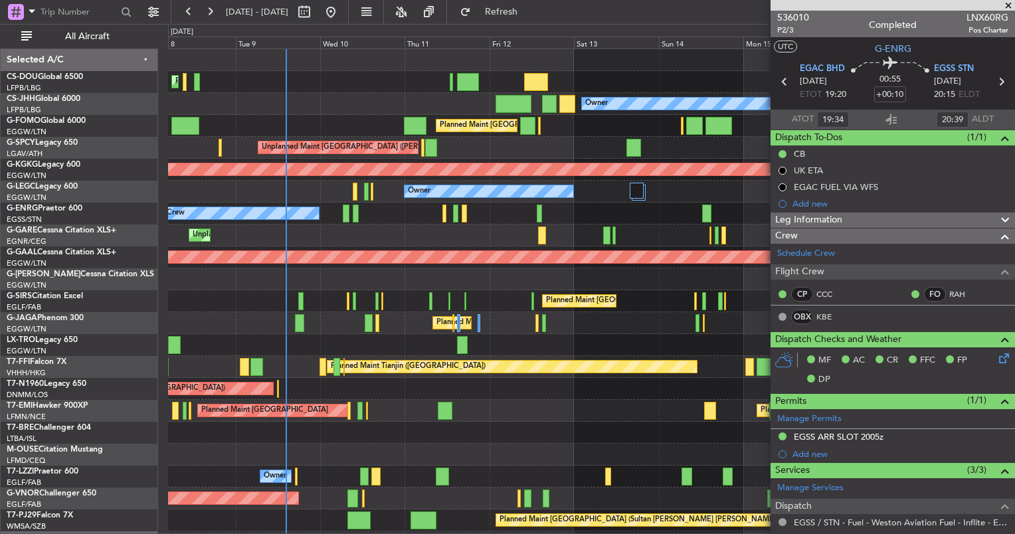
click at [394, 226] on div "Planned Maint [GEOGRAPHIC_DATA] ([GEOGRAPHIC_DATA]) Planned Maint [GEOGRAPHIC_D…" at bounding box center [591, 312] width 846 height 526
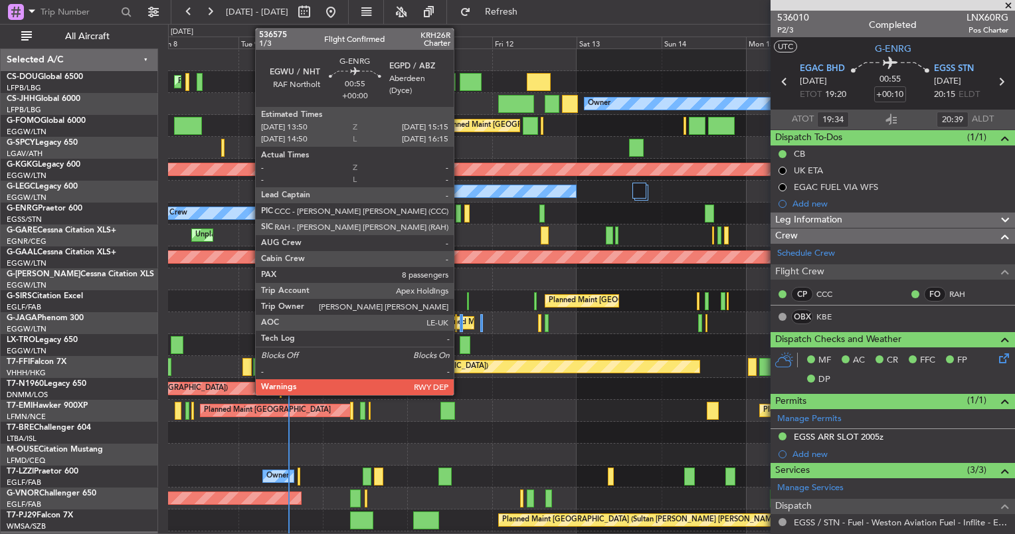
click at [459, 212] on div at bounding box center [457, 213] width 5 height 18
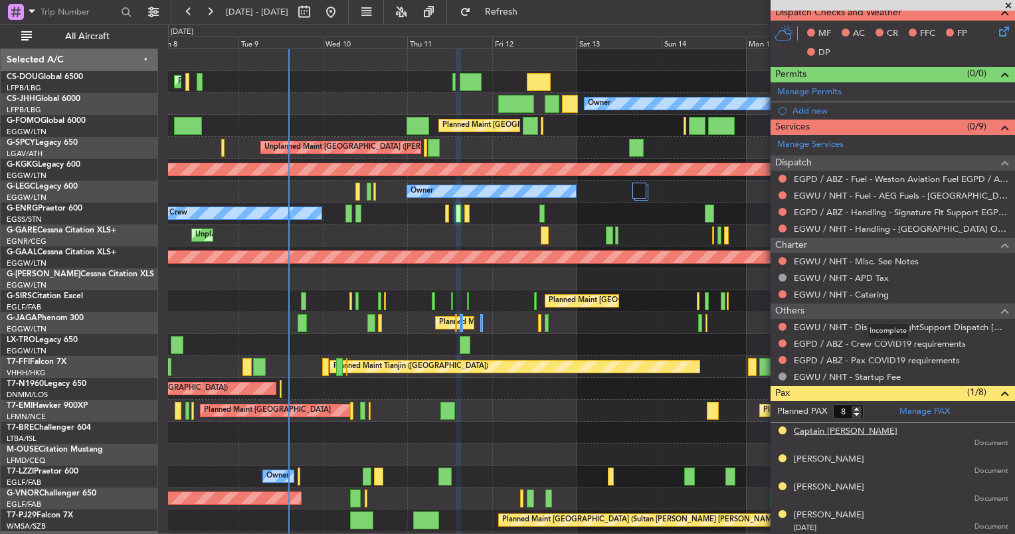
scroll to position [337, 0]
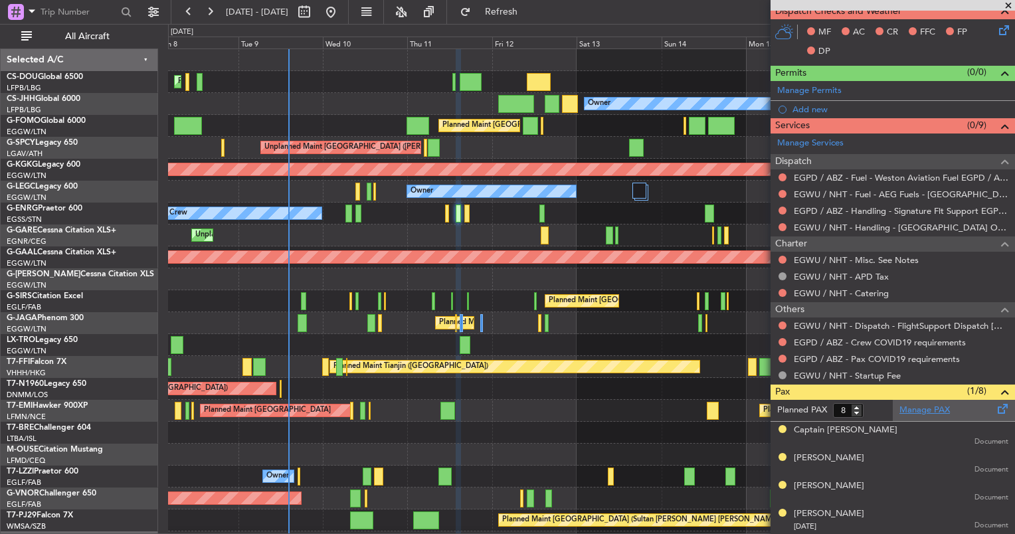
click at [927, 406] on link "Manage PAX" at bounding box center [924, 410] width 50 height 13
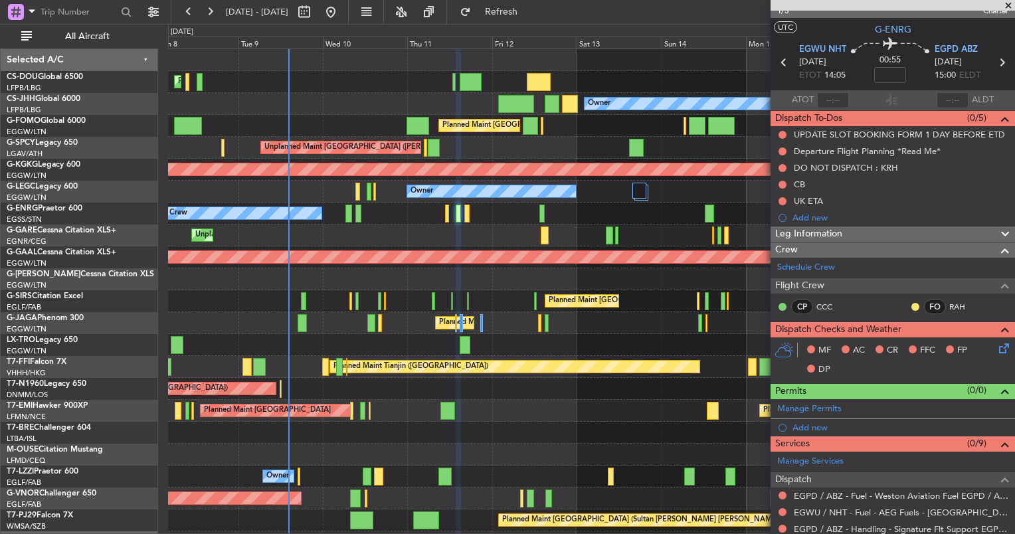
scroll to position [3, 0]
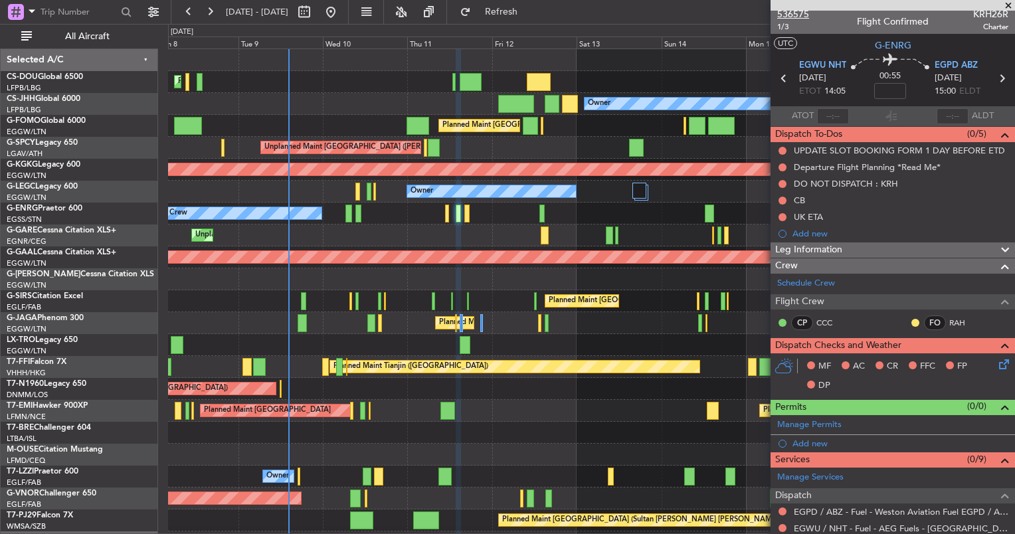
click at [785, 13] on span "536575" at bounding box center [793, 14] width 32 height 14
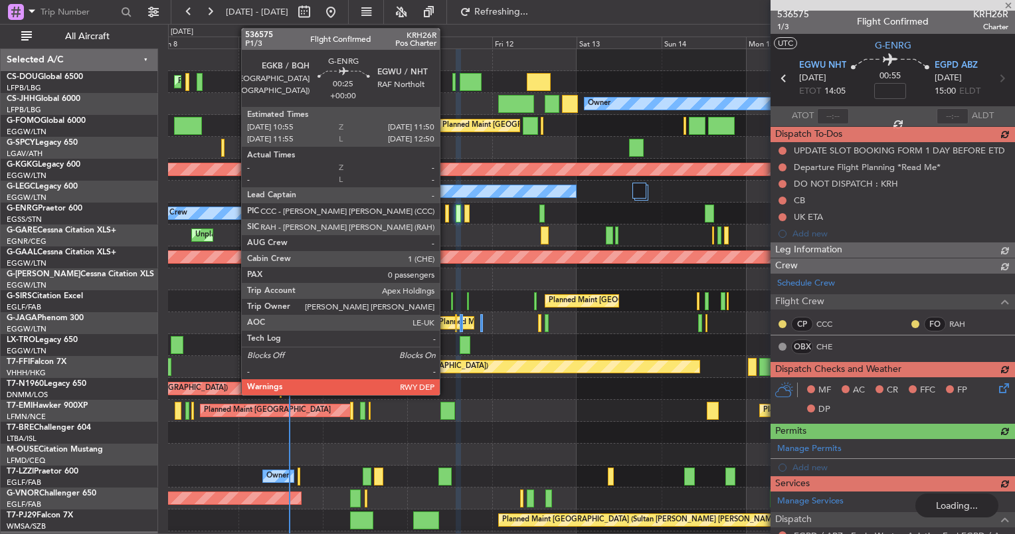
click at [446, 216] on div at bounding box center [446, 213] width 3 height 18
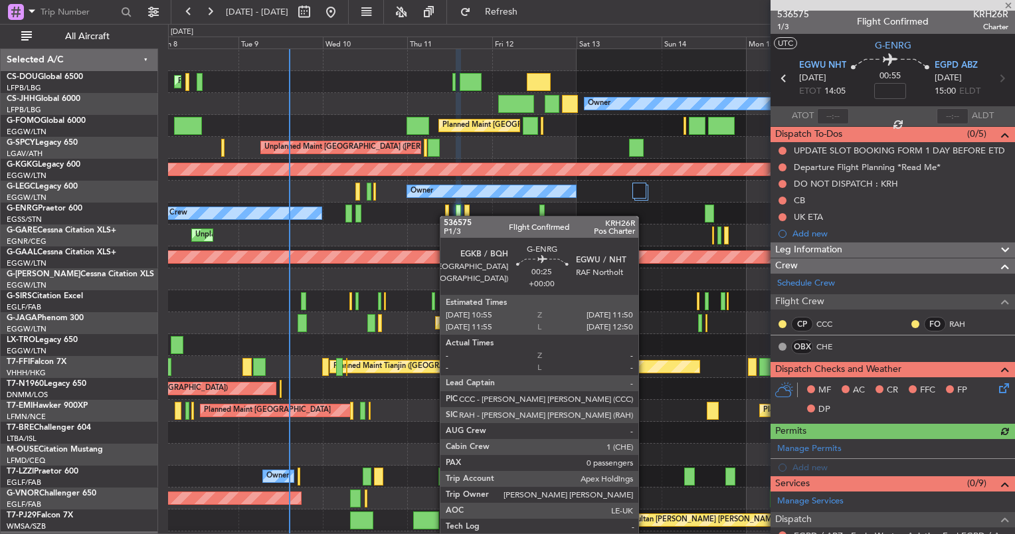
type input "0"
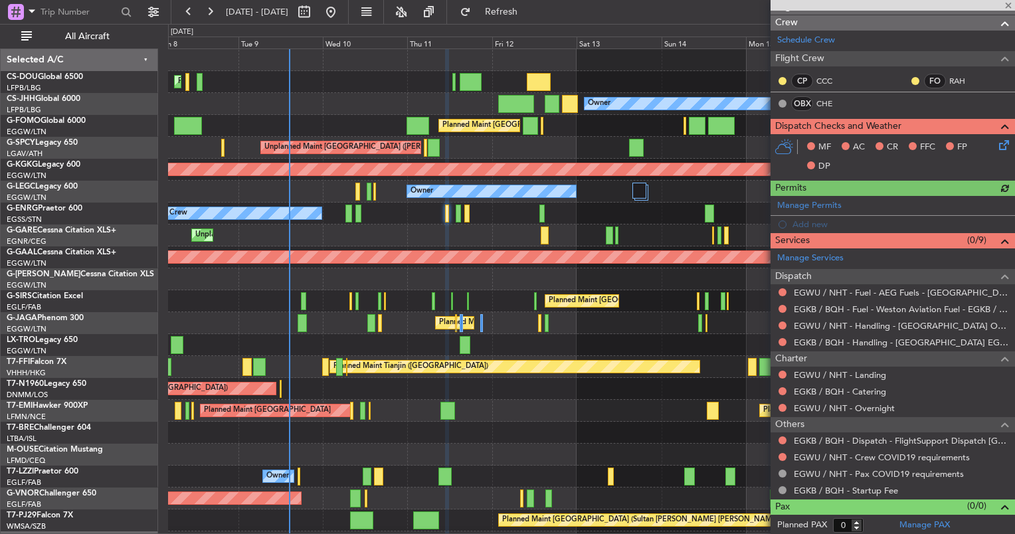
scroll to position [229, 0]
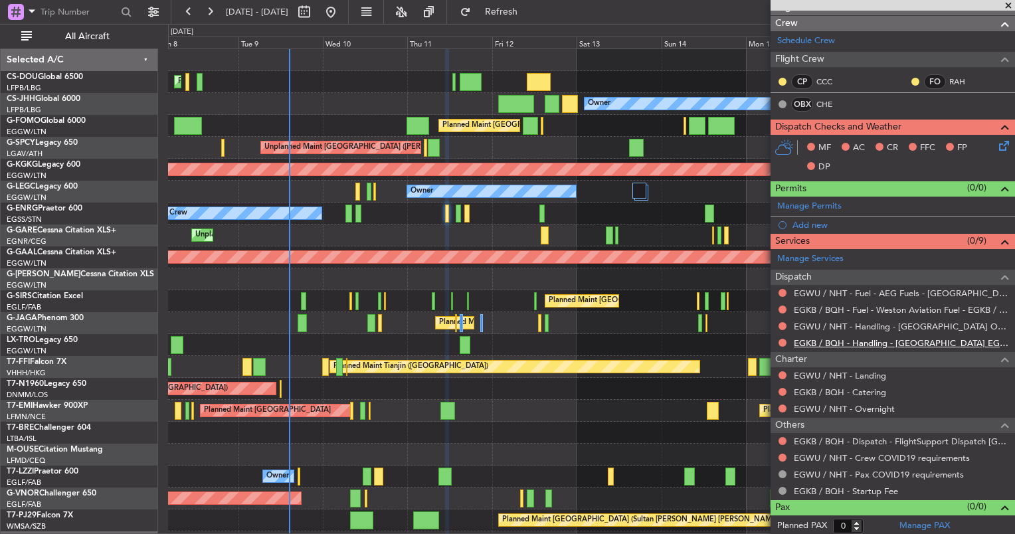
click at [835, 338] on link "EGKB / BQH - Handling - [GEOGRAPHIC_DATA] EGKB / [GEOGRAPHIC_DATA]" at bounding box center [900, 342] width 214 height 11
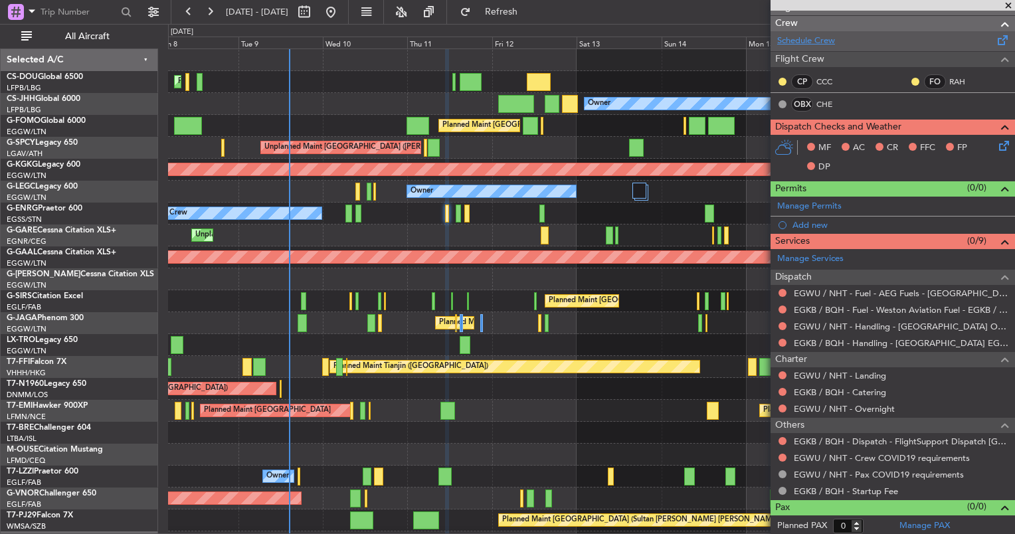
scroll to position [0, 0]
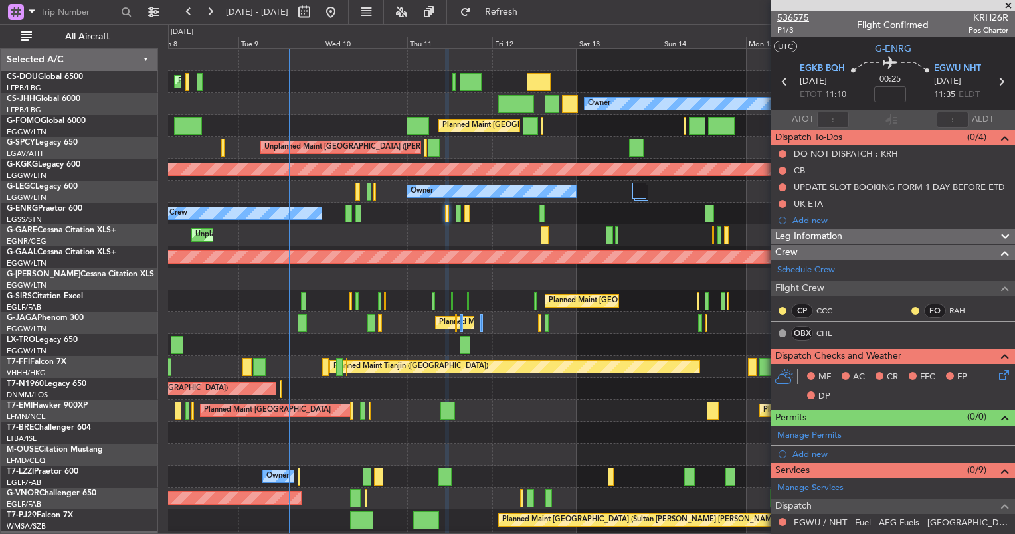
click at [787, 14] on span "536575" at bounding box center [793, 18] width 32 height 14
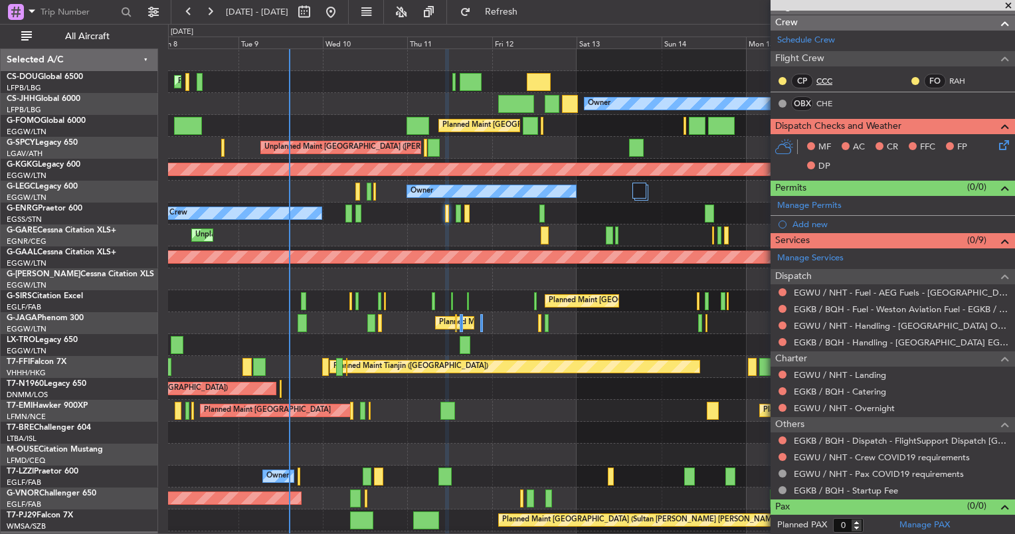
scroll to position [229, 0]
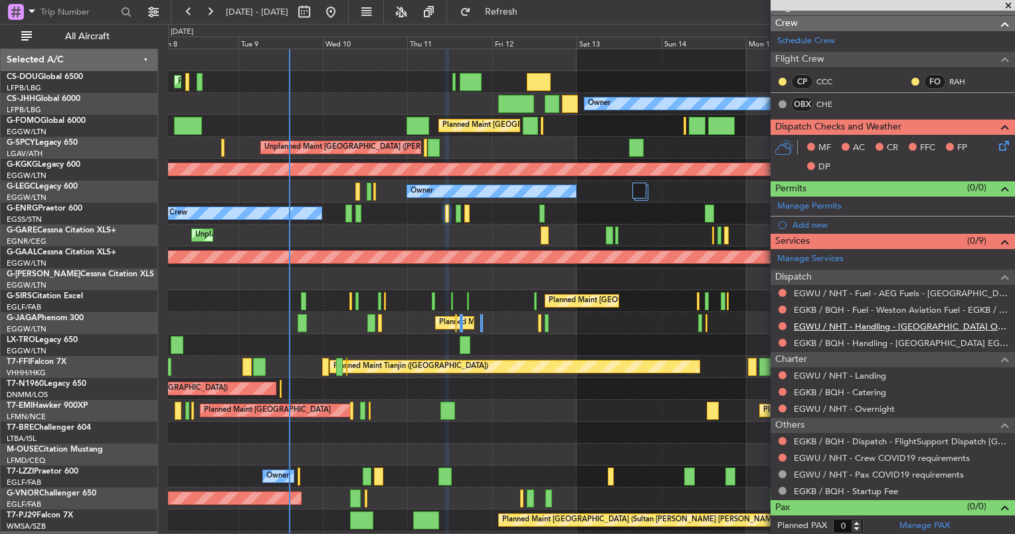
click at [807, 322] on link "EGWU / NHT - Handling - [GEOGRAPHIC_DATA] Ops EGWU/[GEOGRAPHIC_DATA]" at bounding box center [900, 326] width 214 height 11
